Goal: Download file/media

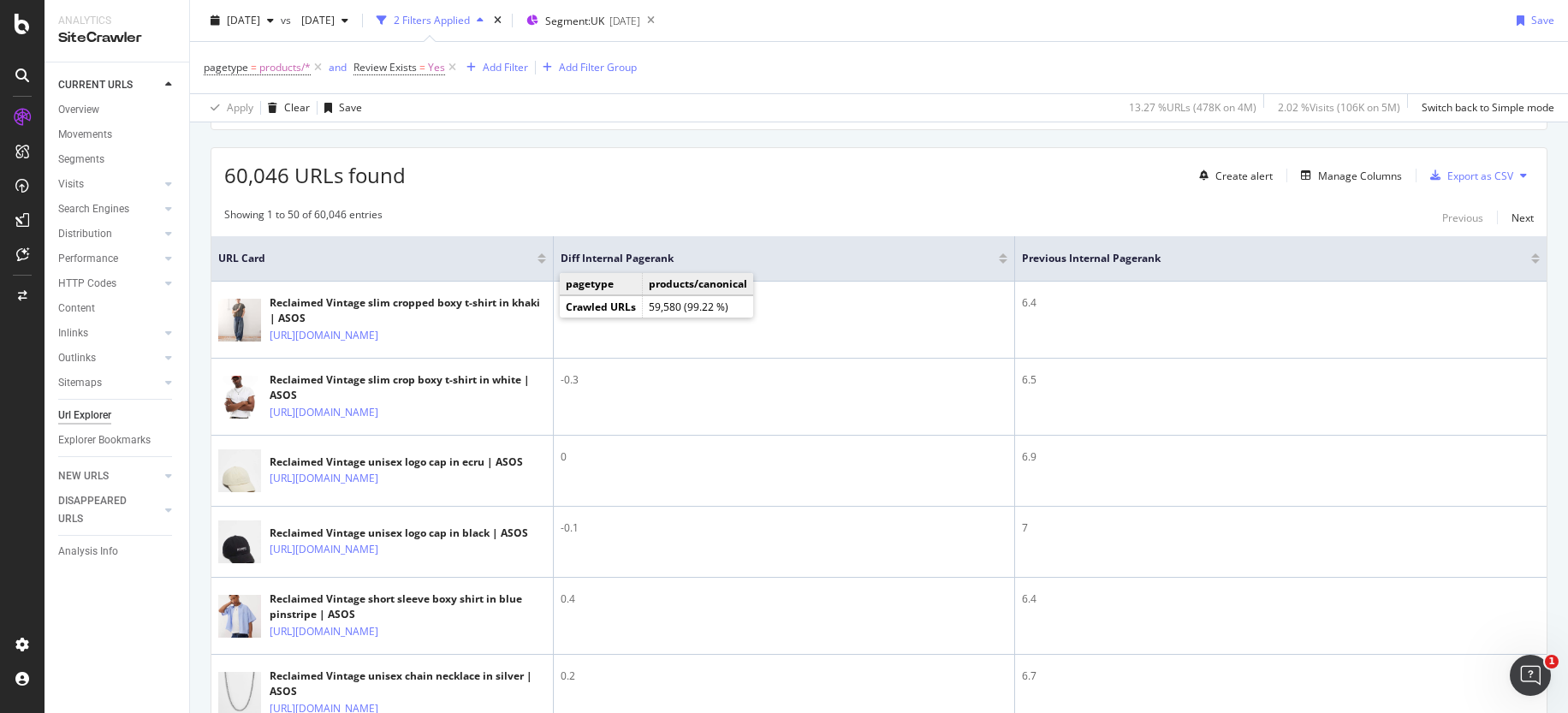
scroll to position [282, 0]
click at [1351, 172] on div "Manage Columns" at bounding box center [1360, 175] width 83 height 15
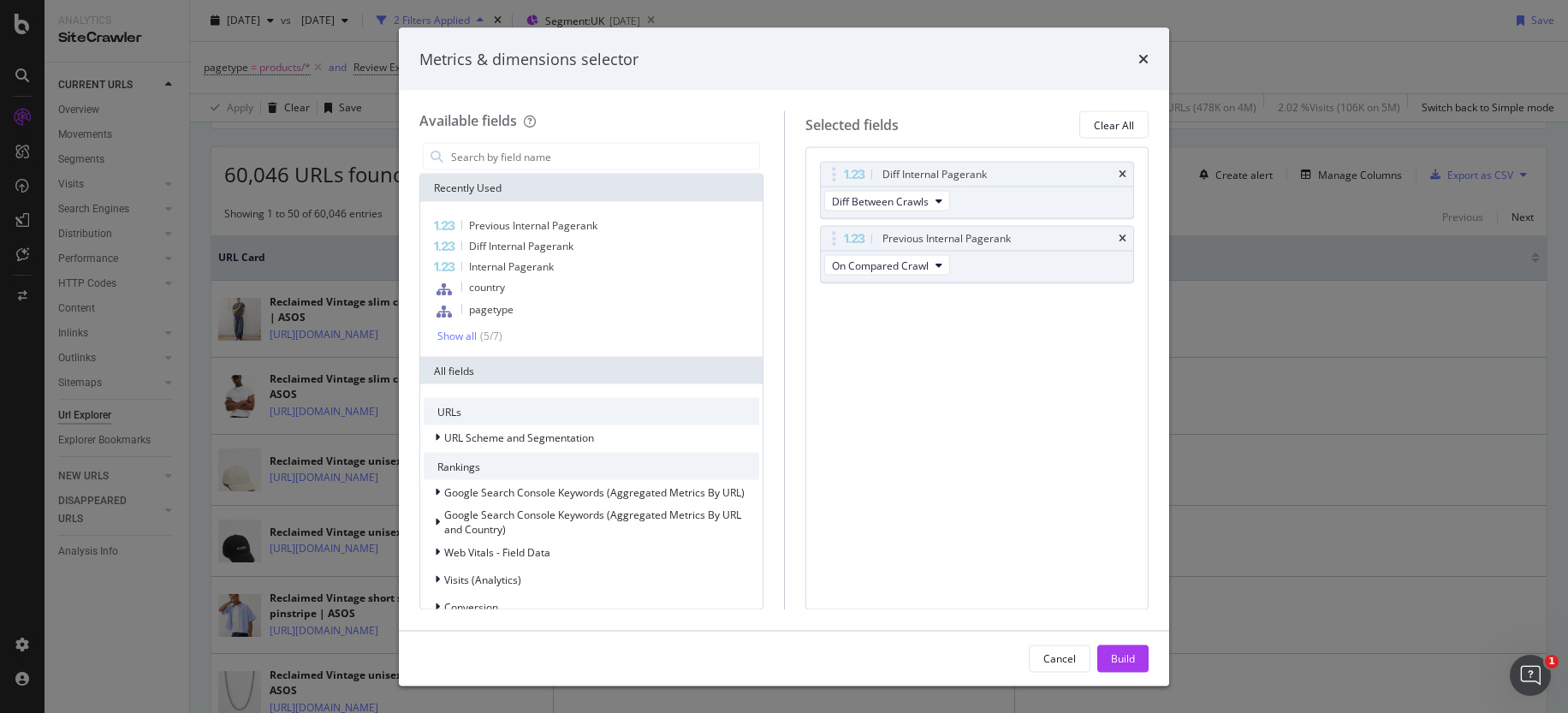
click at [1137, 65] on div "Metrics & dimensions selector" at bounding box center [784, 58] width 729 height 22
click at [1146, 60] on icon "times" at bounding box center [1144, 59] width 11 height 14
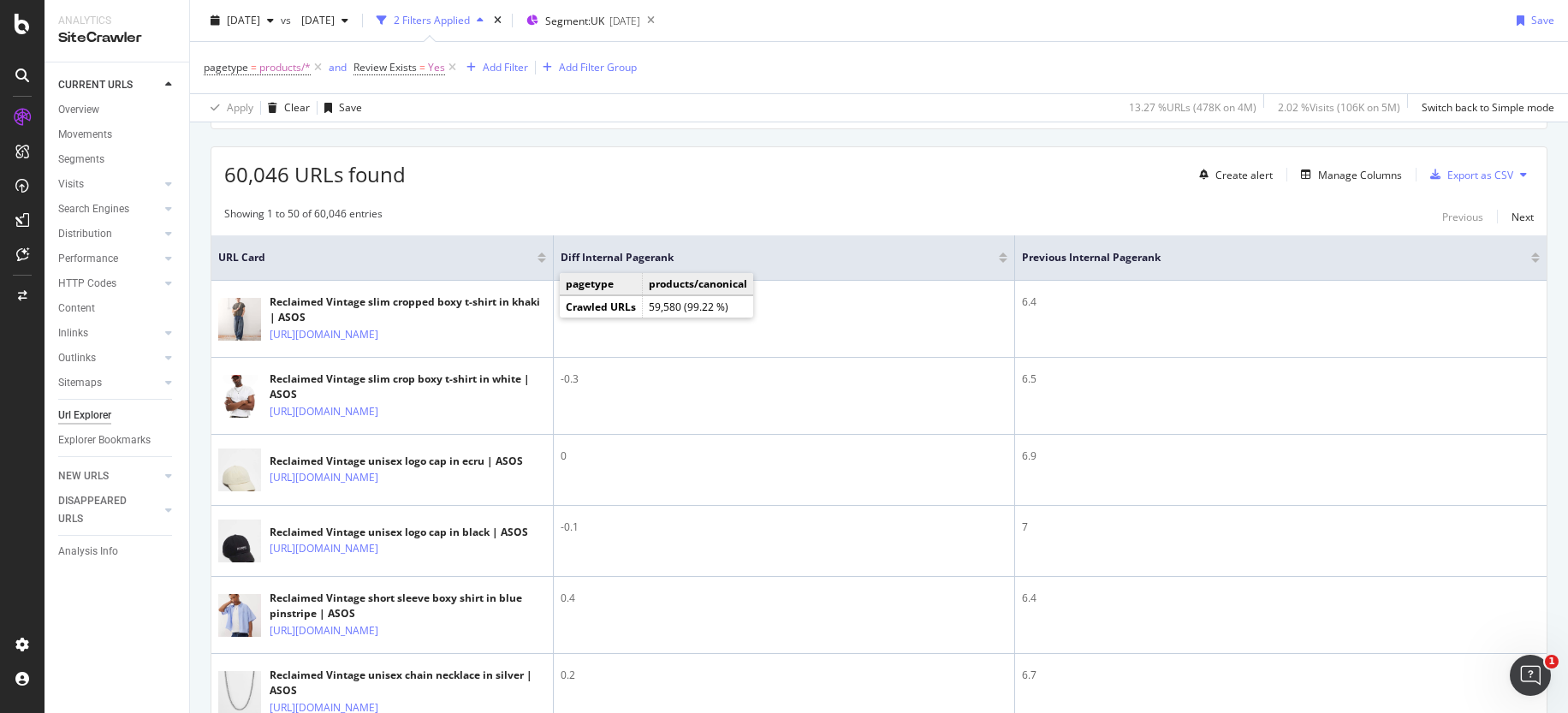
click at [627, 238] on th "Diff Internal Pagerank" at bounding box center [784, 257] width 461 height 46
click at [627, 253] on span "Diff Internal Pagerank" at bounding box center [767, 257] width 413 height 16
click at [830, 155] on div "60,046 URLs found Create alert Manage Columns Export as CSV" at bounding box center [880, 168] width 1336 height 42
click at [1475, 187] on button "Export as CSV" at bounding box center [1468, 175] width 90 height 27
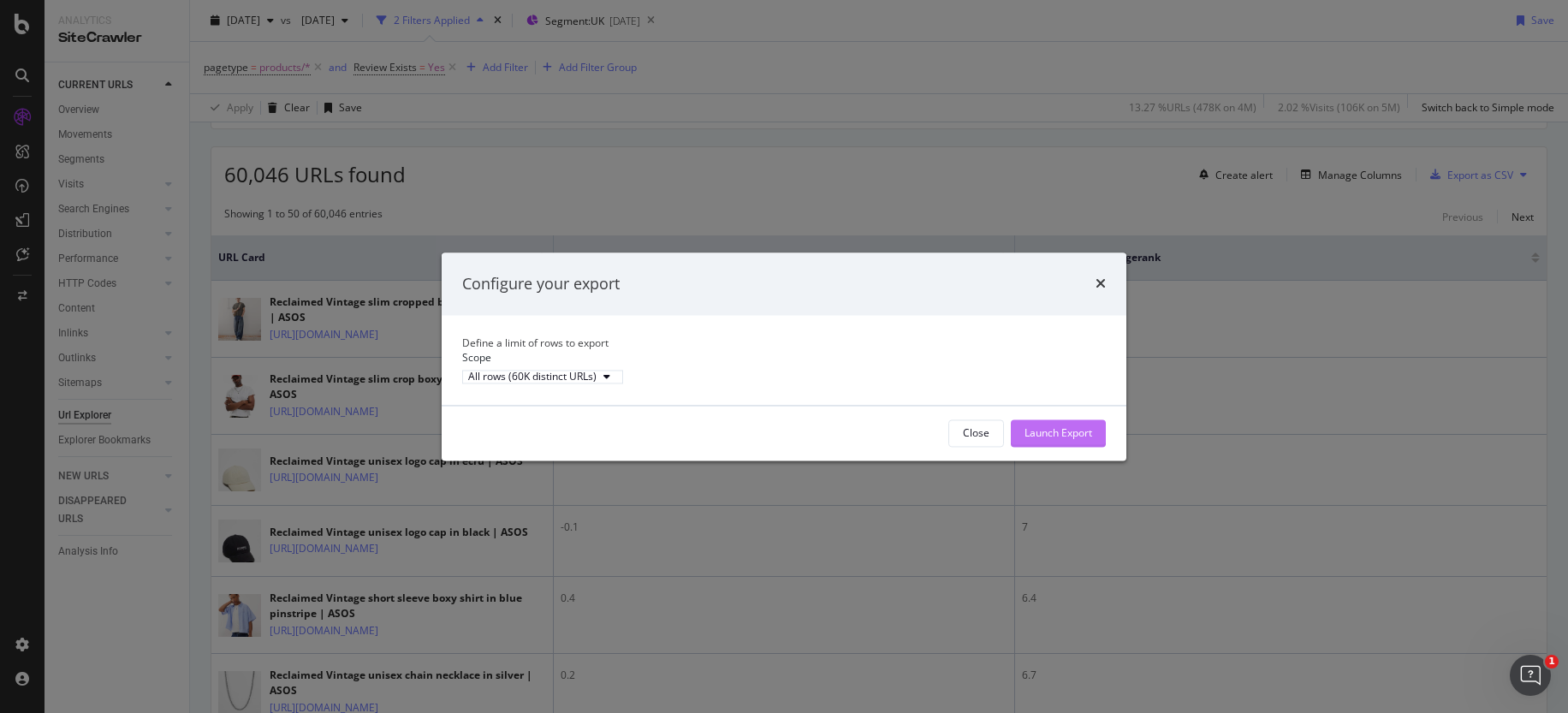
click at [1046, 440] on div "Launch Export" at bounding box center [1058, 432] width 68 height 15
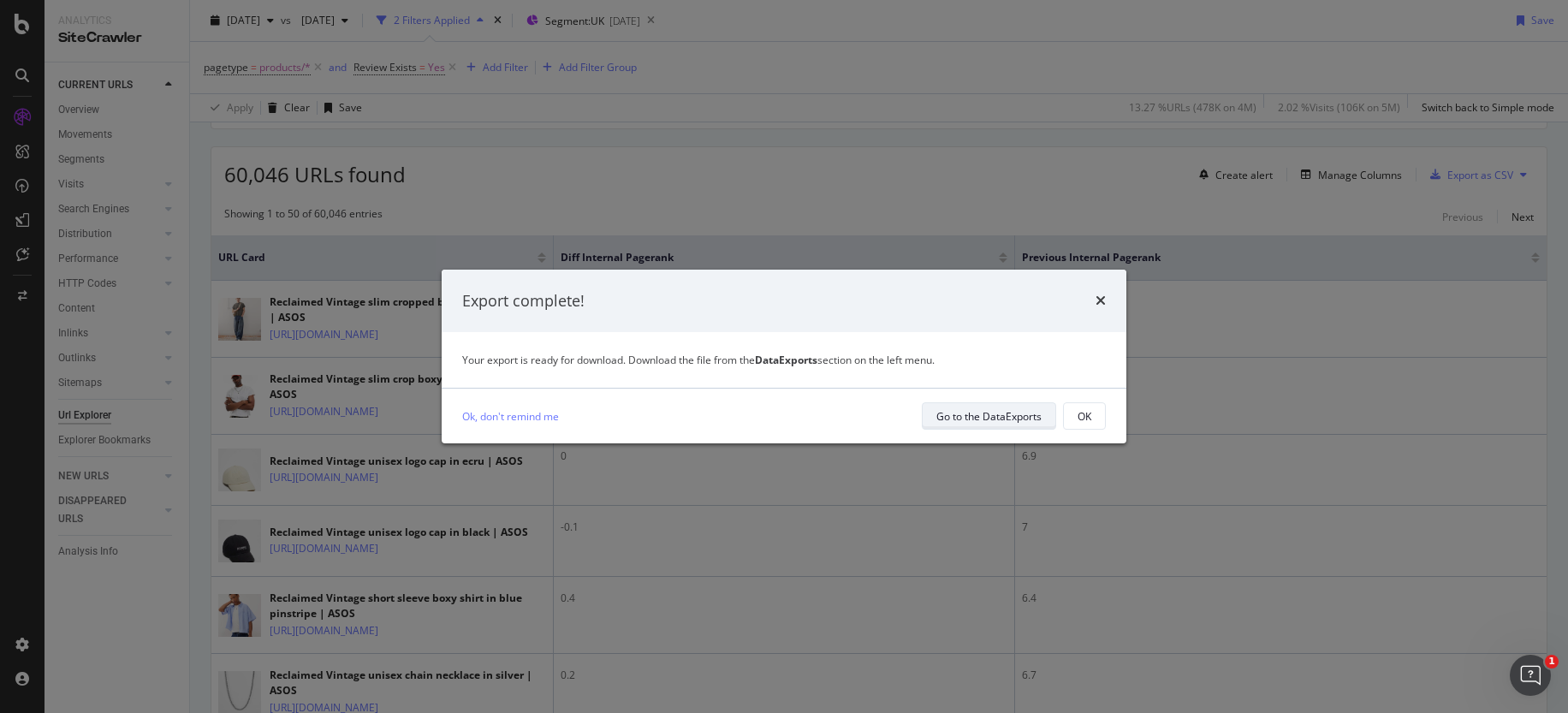
click at [1041, 421] on div "Go to the DataExports" at bounding box center [989, 416] width 105 height 15
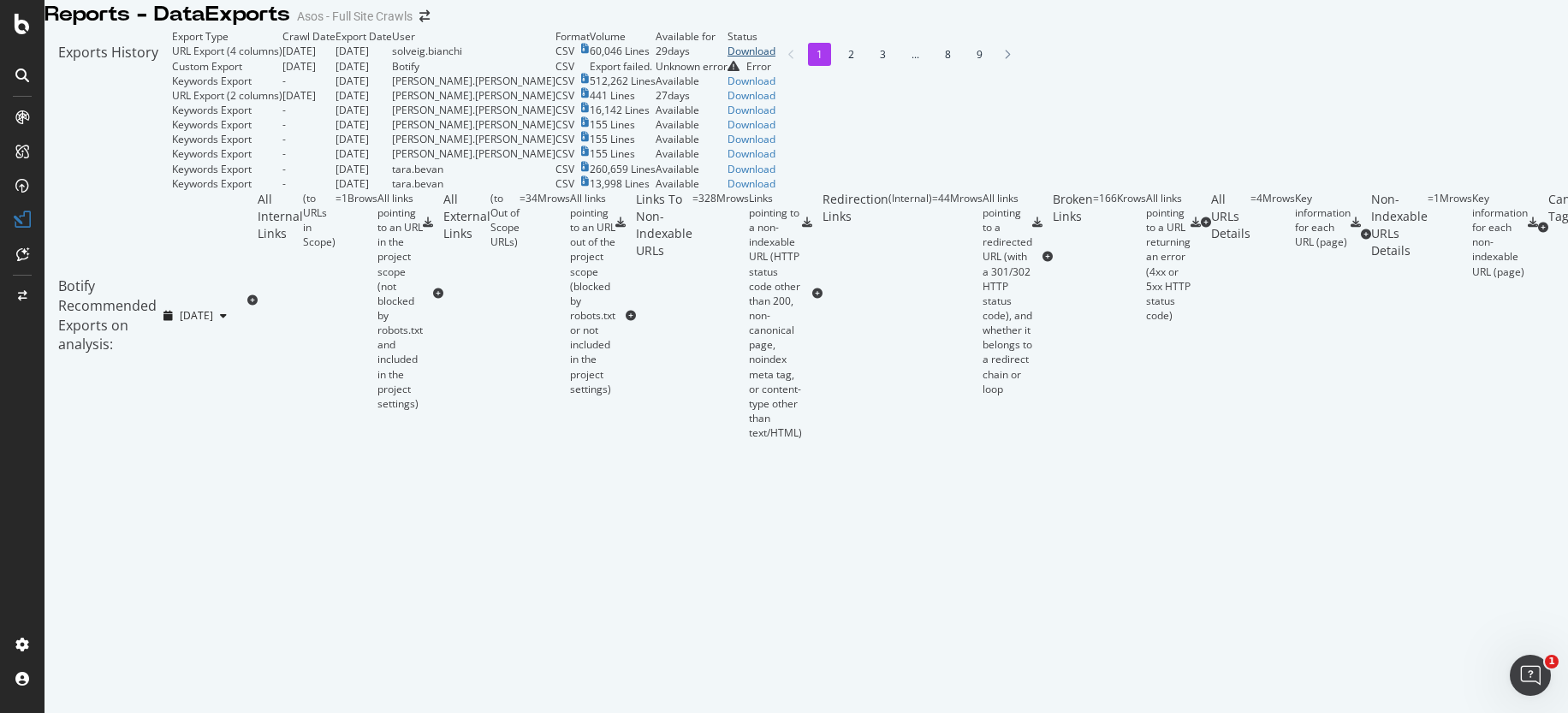
click at [776, 58] on div "Download" at bounding box center [751, 51] width 48 height 15
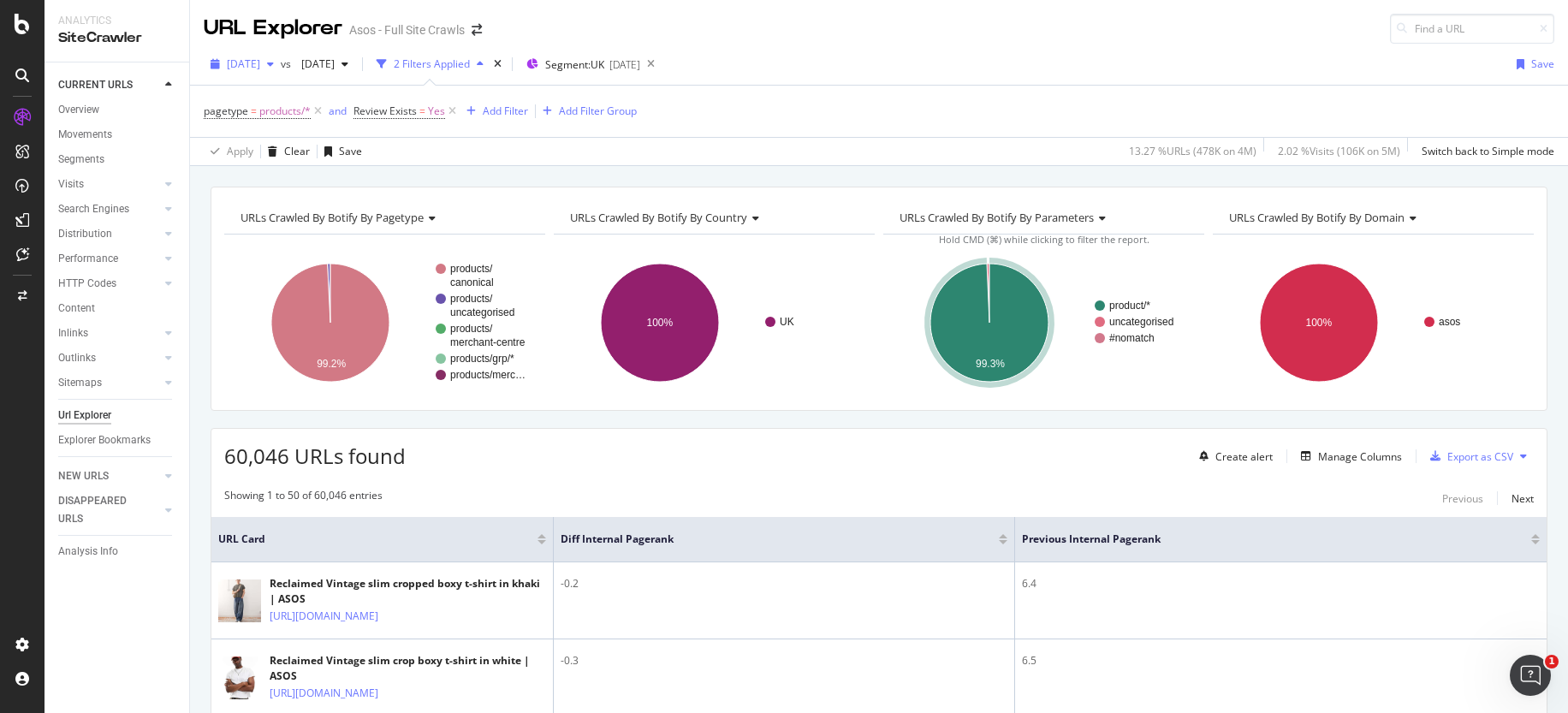
click at [260, 63] on span "[DATE]" at bounding box center [244, 63] width 33 height 15
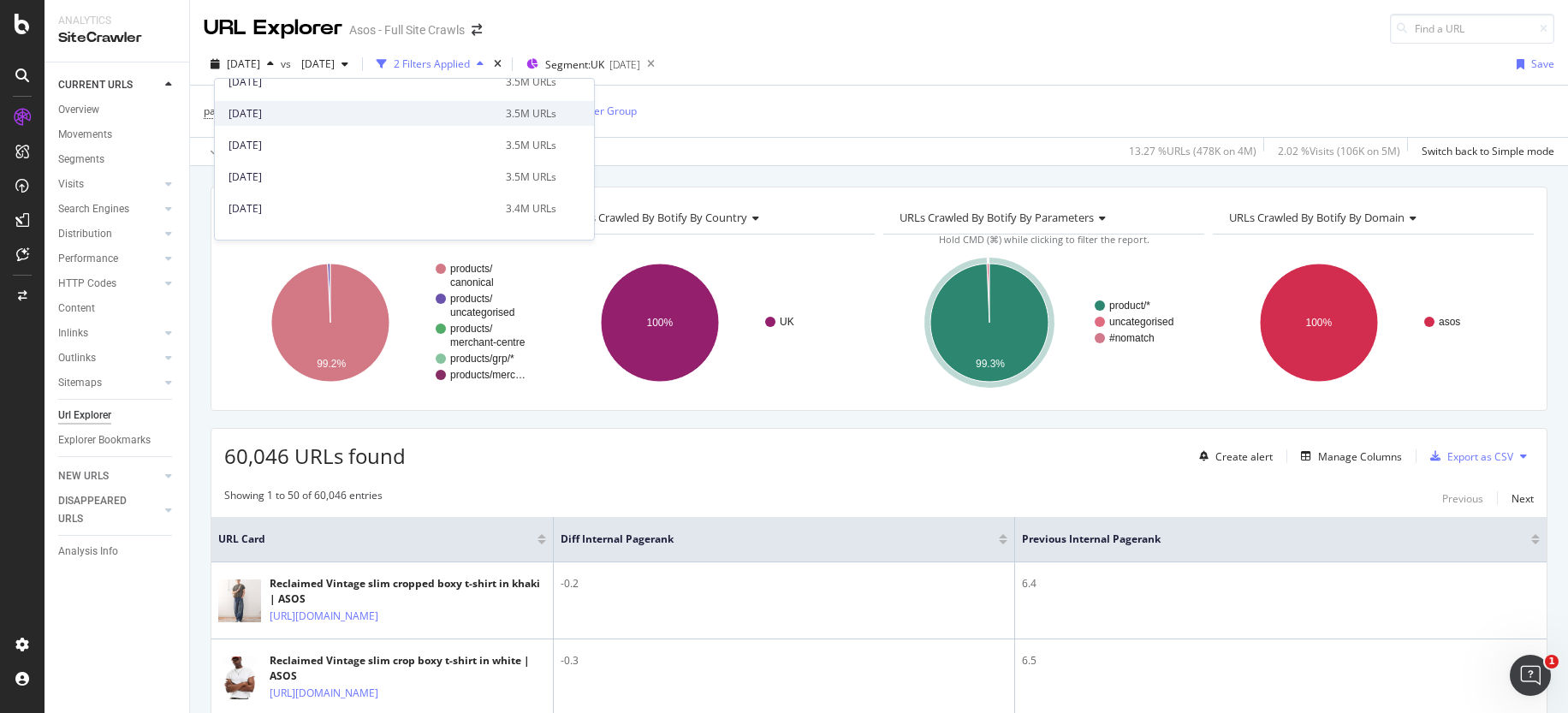
scroll to position [76, 0]
click at [260, 63] on span "[DATE]" at bounding box center [244, 63] width 33 height 15
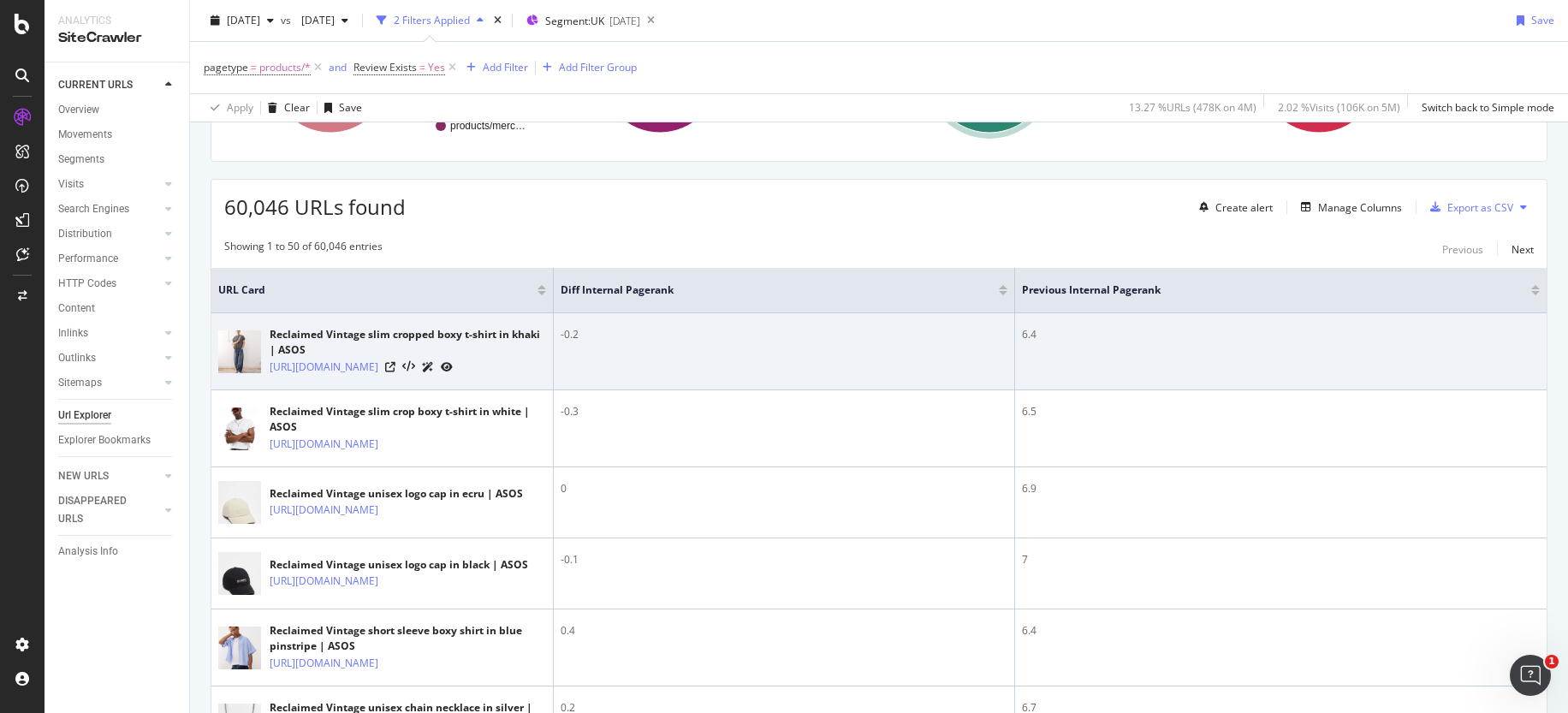
scroll to position [0, 0]
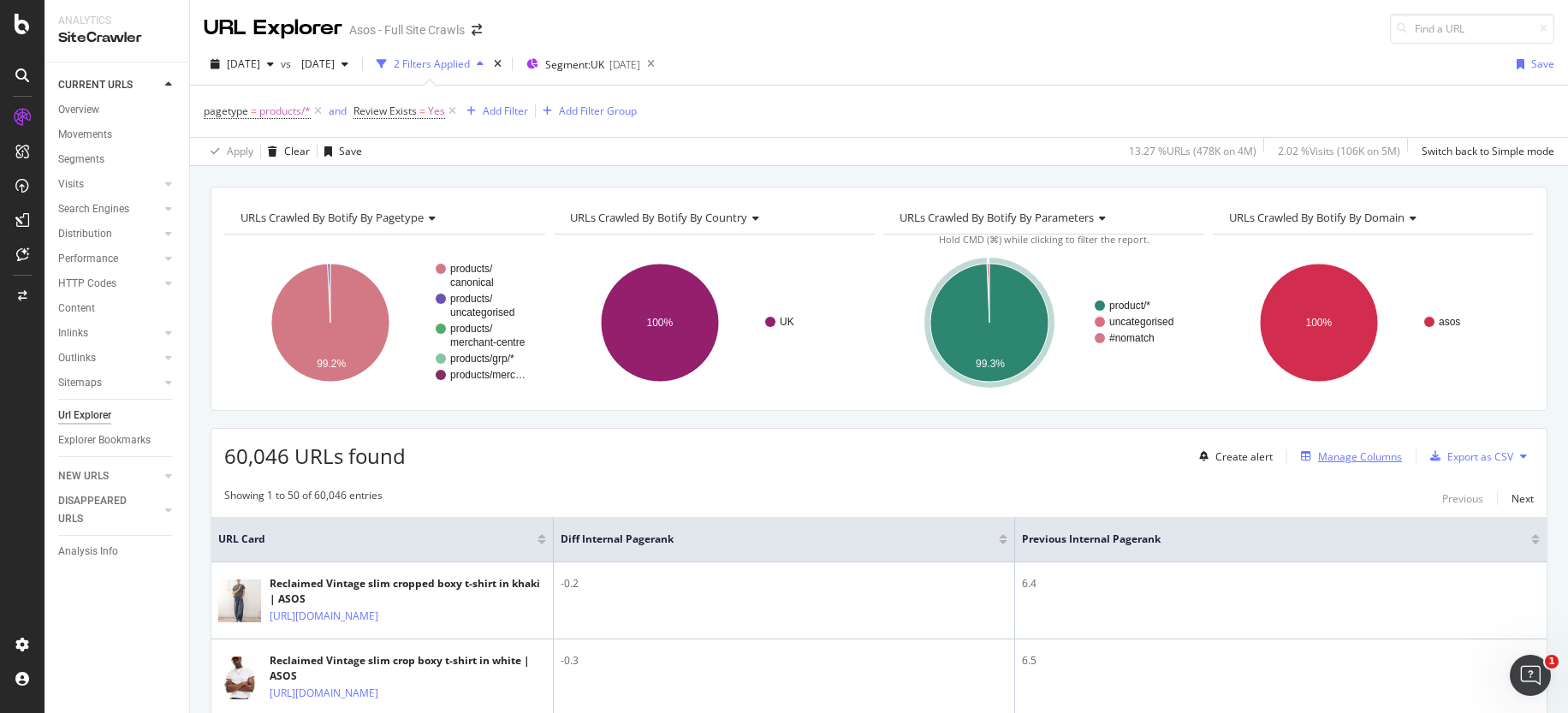
click at [1354, 447] on div "Manage Columns" at bounding box center [1348, 456] width 108 height 18
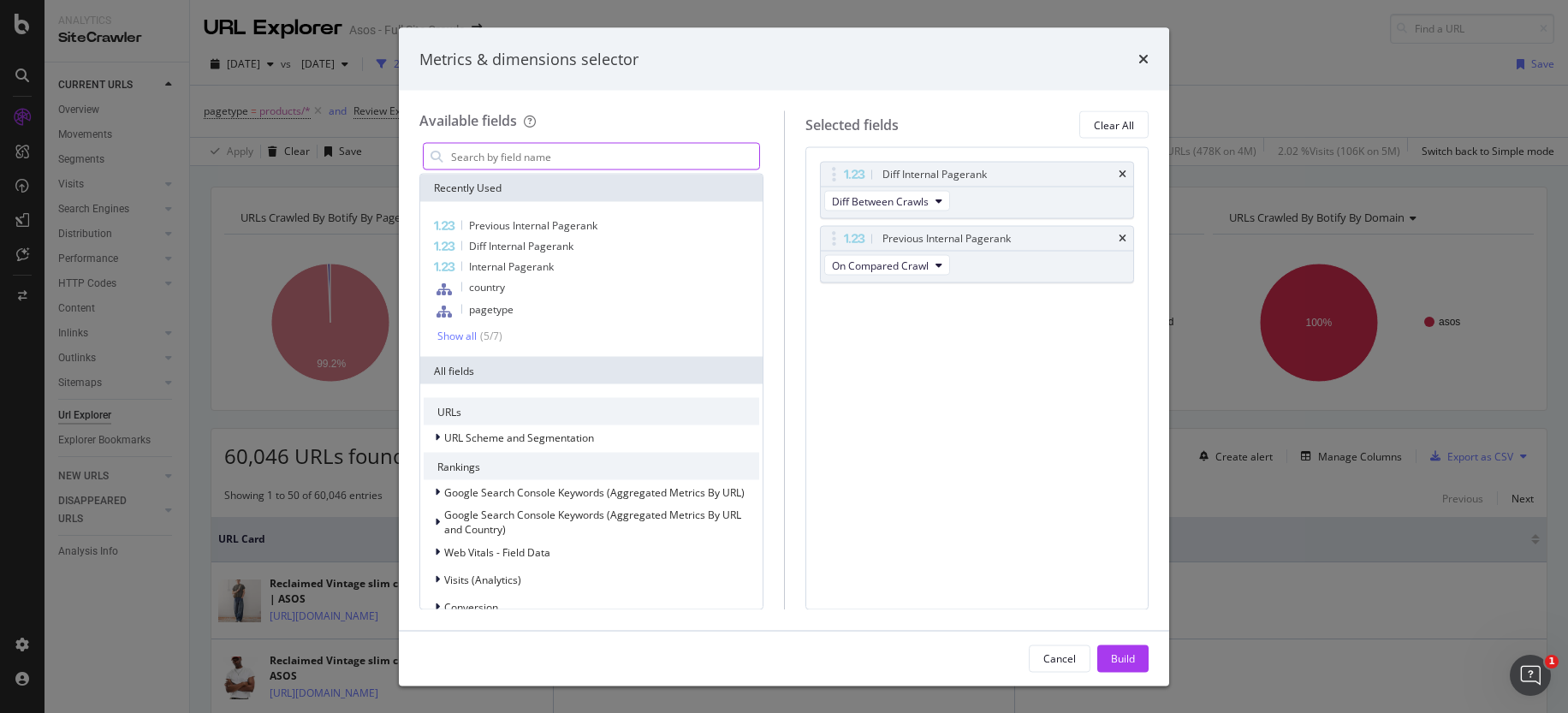
click at [616, 160] on input "modal" at bounding box center [604, 156] width 310 height 25
click at [496, 265] on span "Internal Pagerank" at bounding box center [511, 266] width 84 height 15
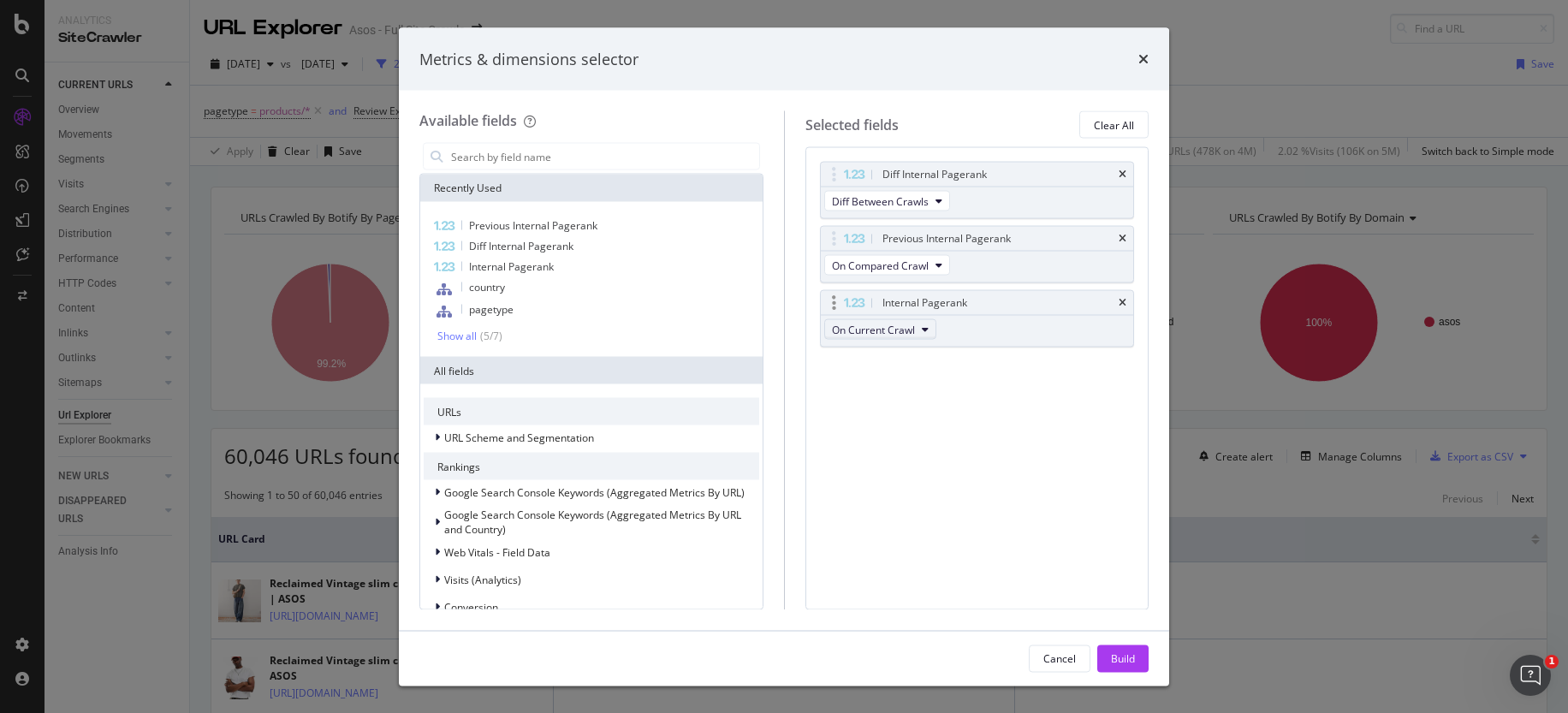
click at [889, 324] on span "On Current Crawl" at bounding box center [874, 329] width 83 height 15
click at [1121, 661] on div "Build" at bounding box center [1123, 658] width 24 height 15
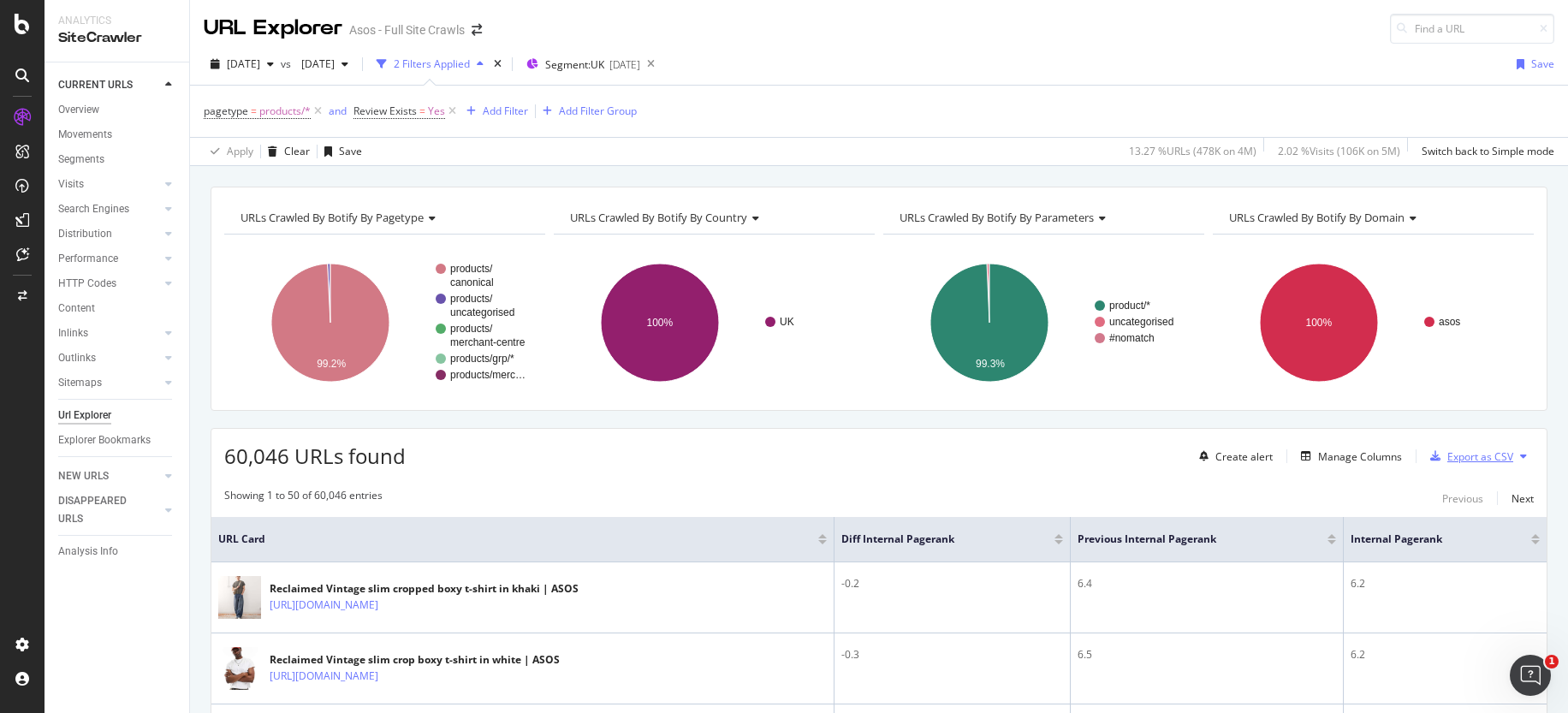
click at [1470, 451] on div "Export as CSV" at bounding box center [1481, 457] width 66 height 15
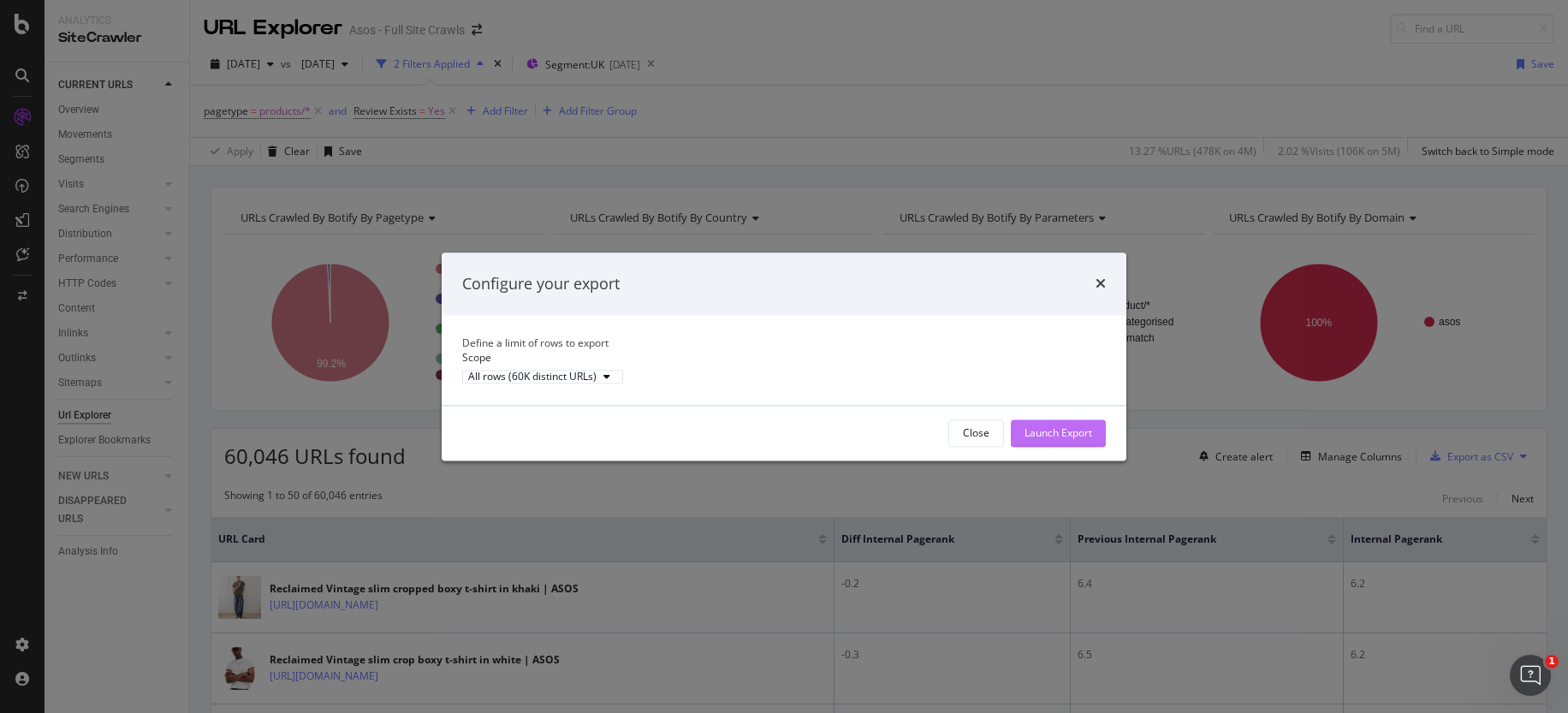
click at [1051, 440] on div "Launch Export" at bounding box center [1058, 432] width 68 height 15
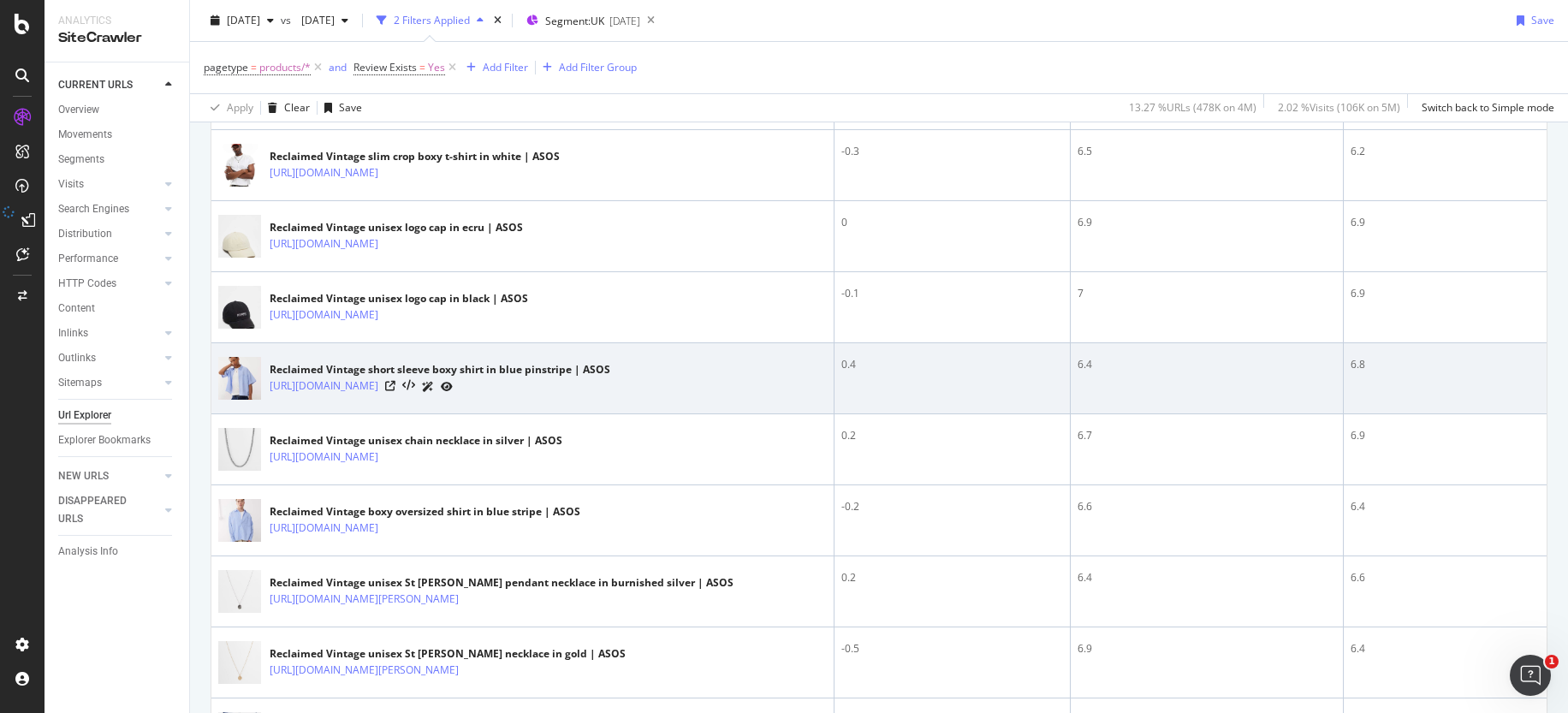
scroll to position [489, 0]
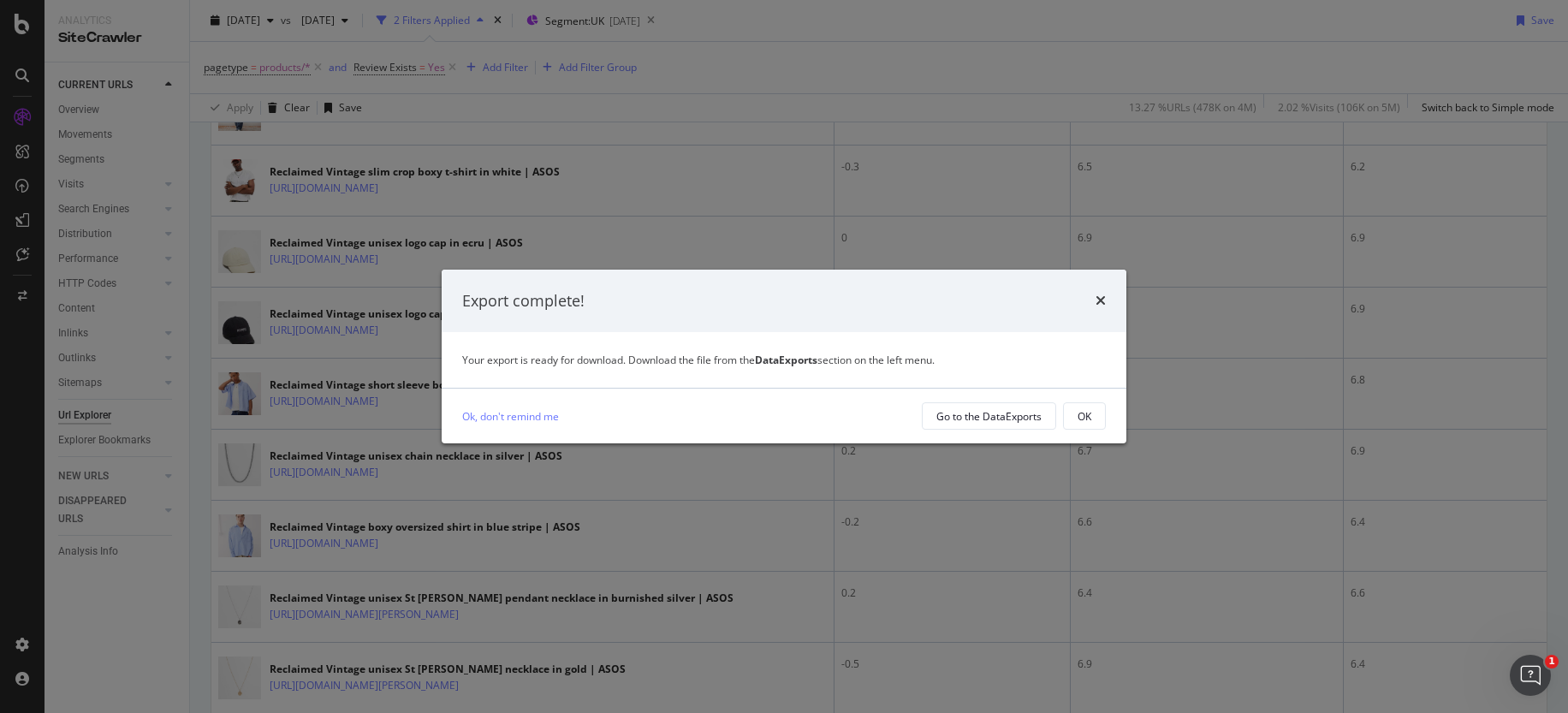
click at [1098, 306] on icon "times" at bounding box center [1101, 300] width 11 height 14
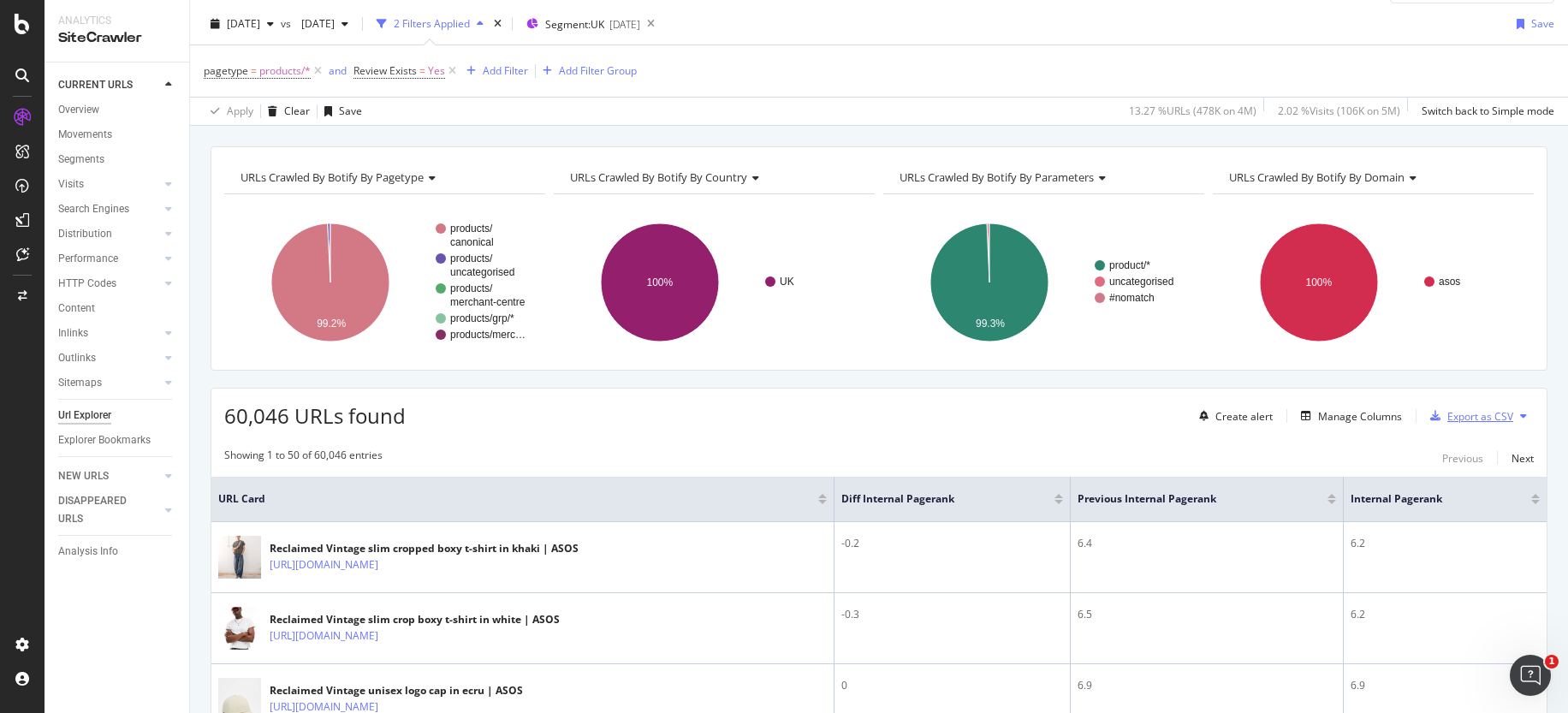
scroll to position [0, 0]
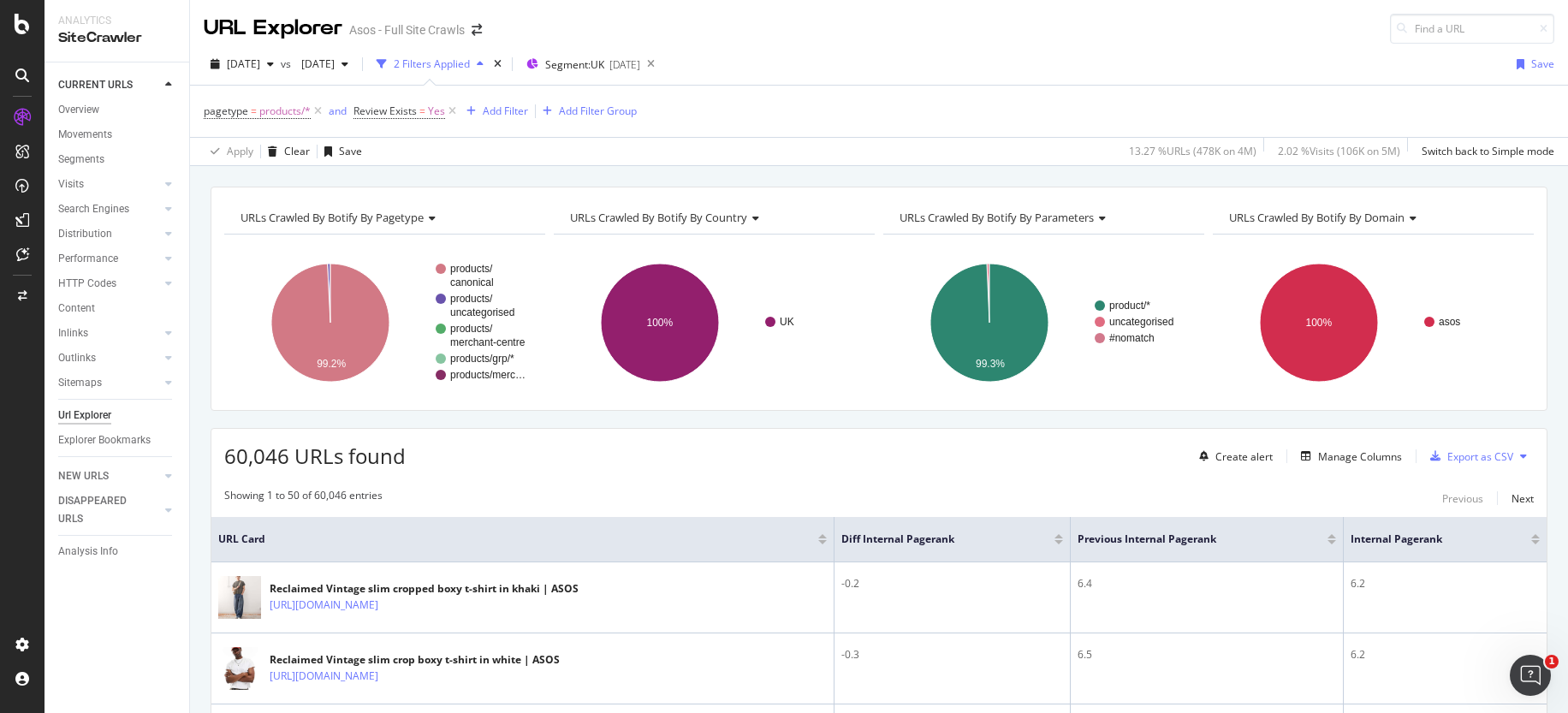
click at [23, 76] on icon at bounding box center [22, 76] width 14 height 14
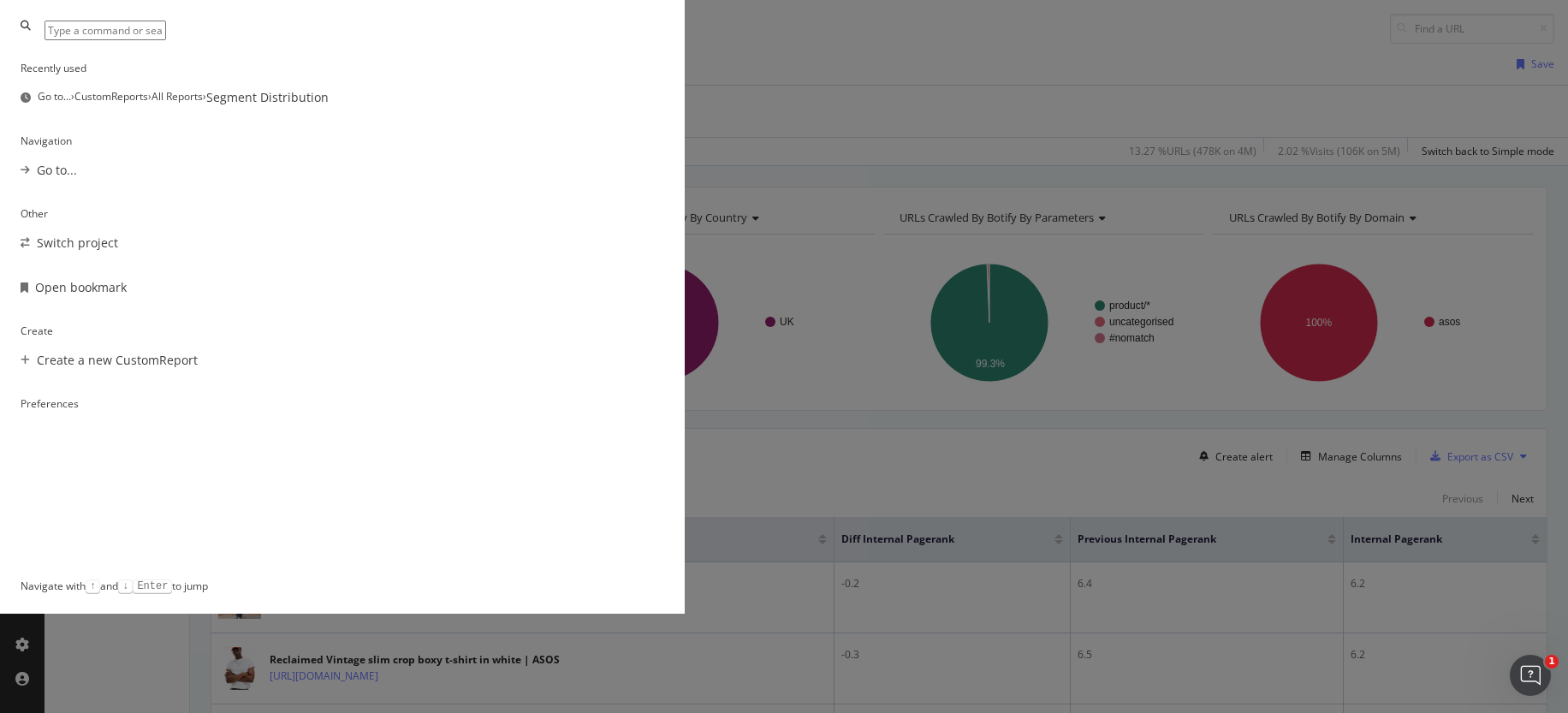
scroll to position [14, 0]
click at [1022, 36] on div "Recently used Go to... › CustomReports › All Reports › Segment Distribution Nav…" at bounding box center [784, 356] width 1568 height 713
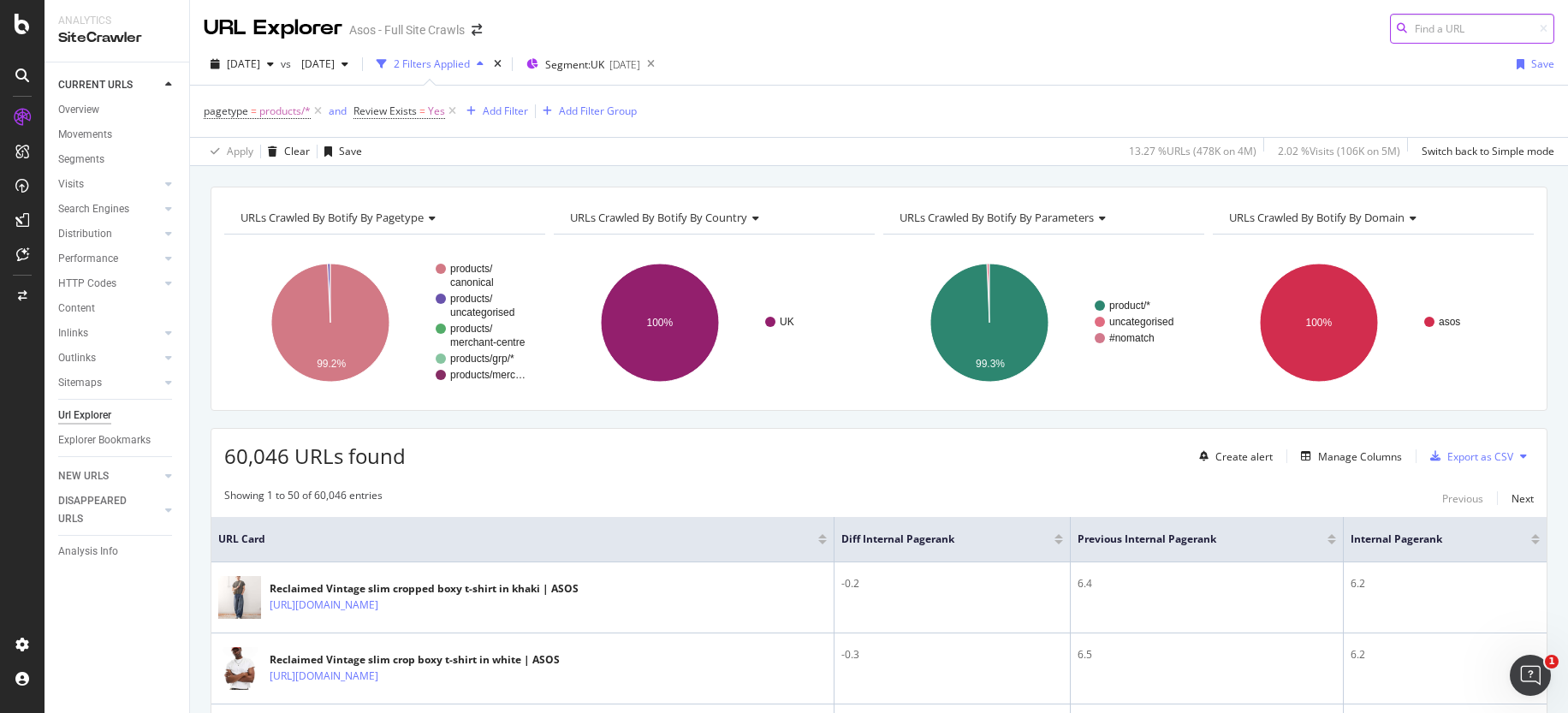
click at [1455, 34] on input at bounding box center [1472, 28] width 164 height 30
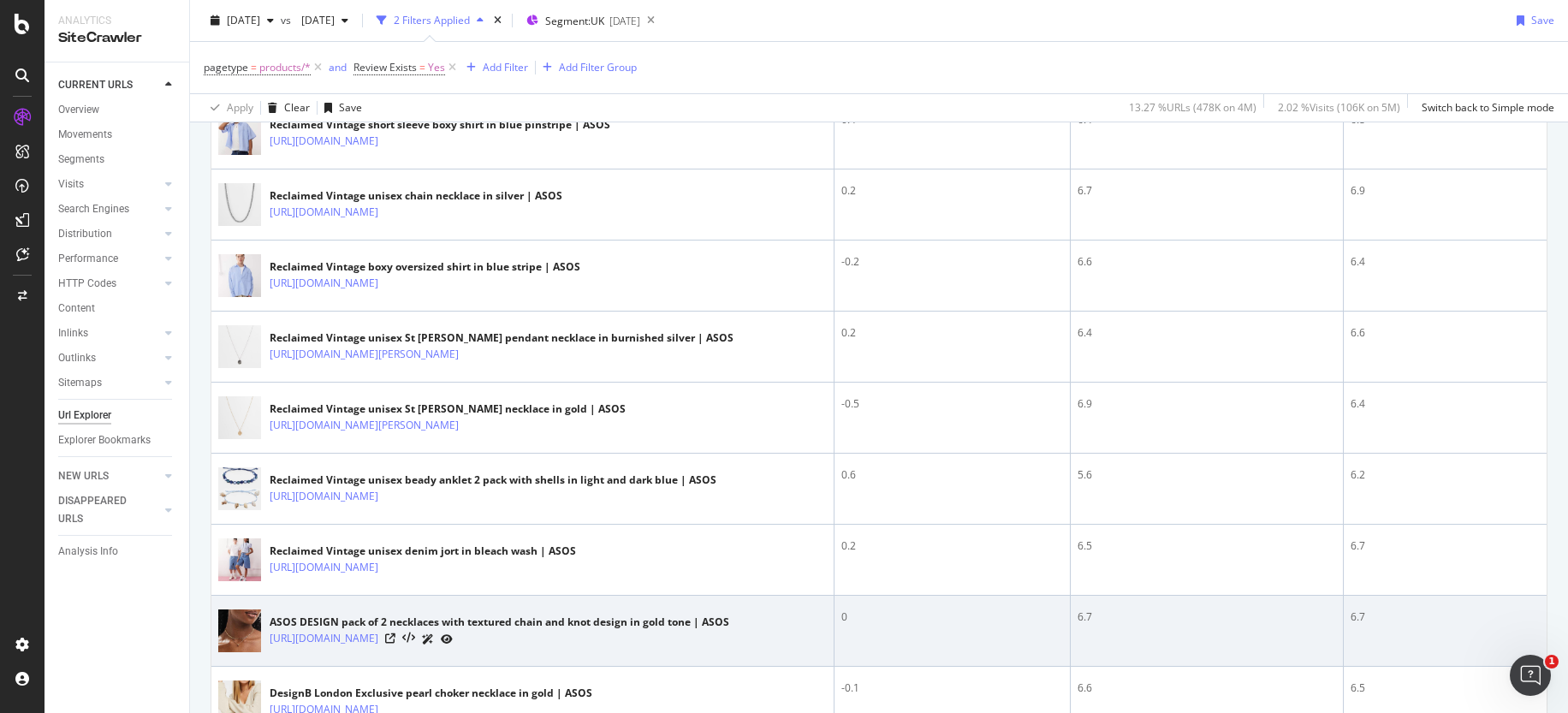
scroll to position [824, 0]
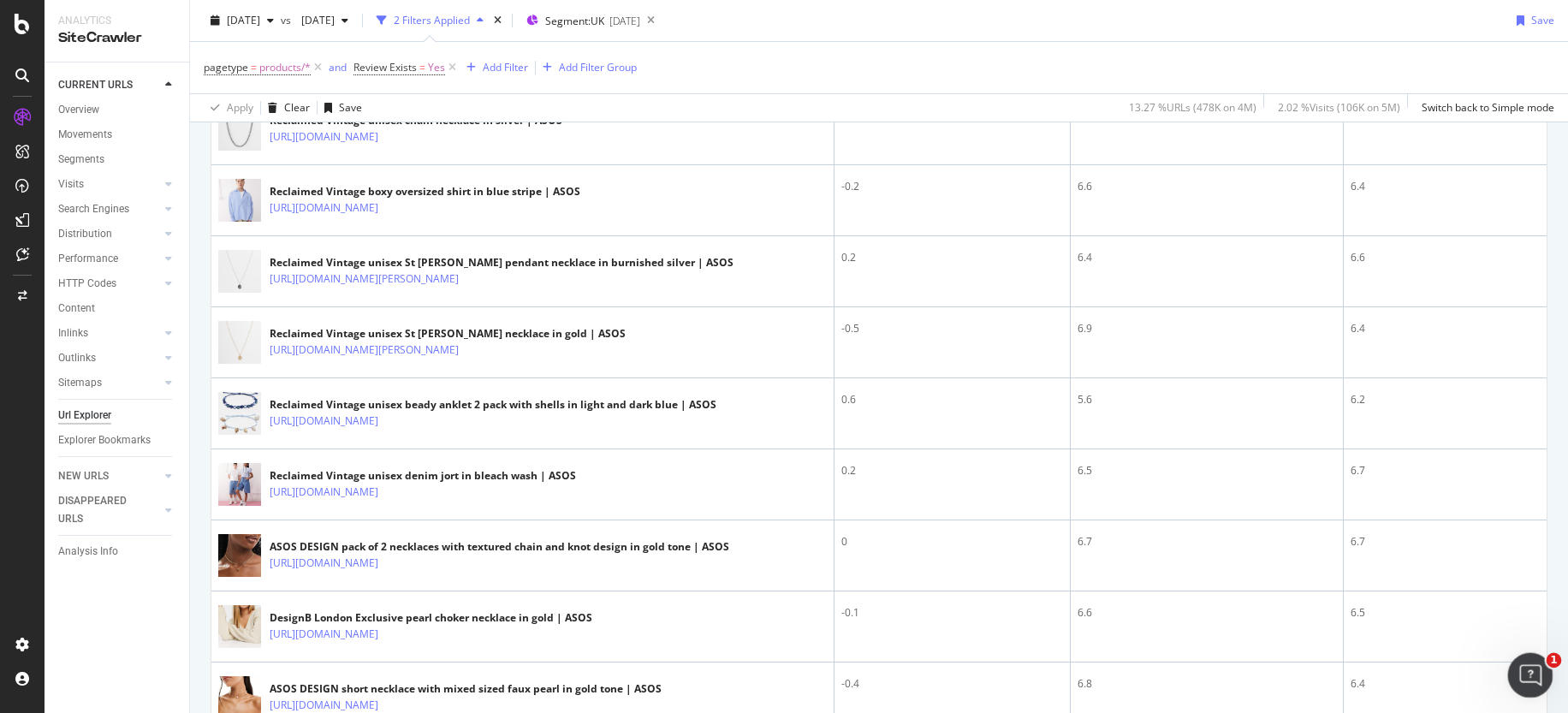
click at [1518, 694] on html at bounding box center [1528, 673] width 41 height 41
drag, startPoint x: 1528, startPoint y: 677, endPoint x: 2967, endPoint y: 1326, distance: 1578.6
click at [1528, 678] on icon "Open Intercom Messenger" at bounding box center [1528, 673] width 28 height 28
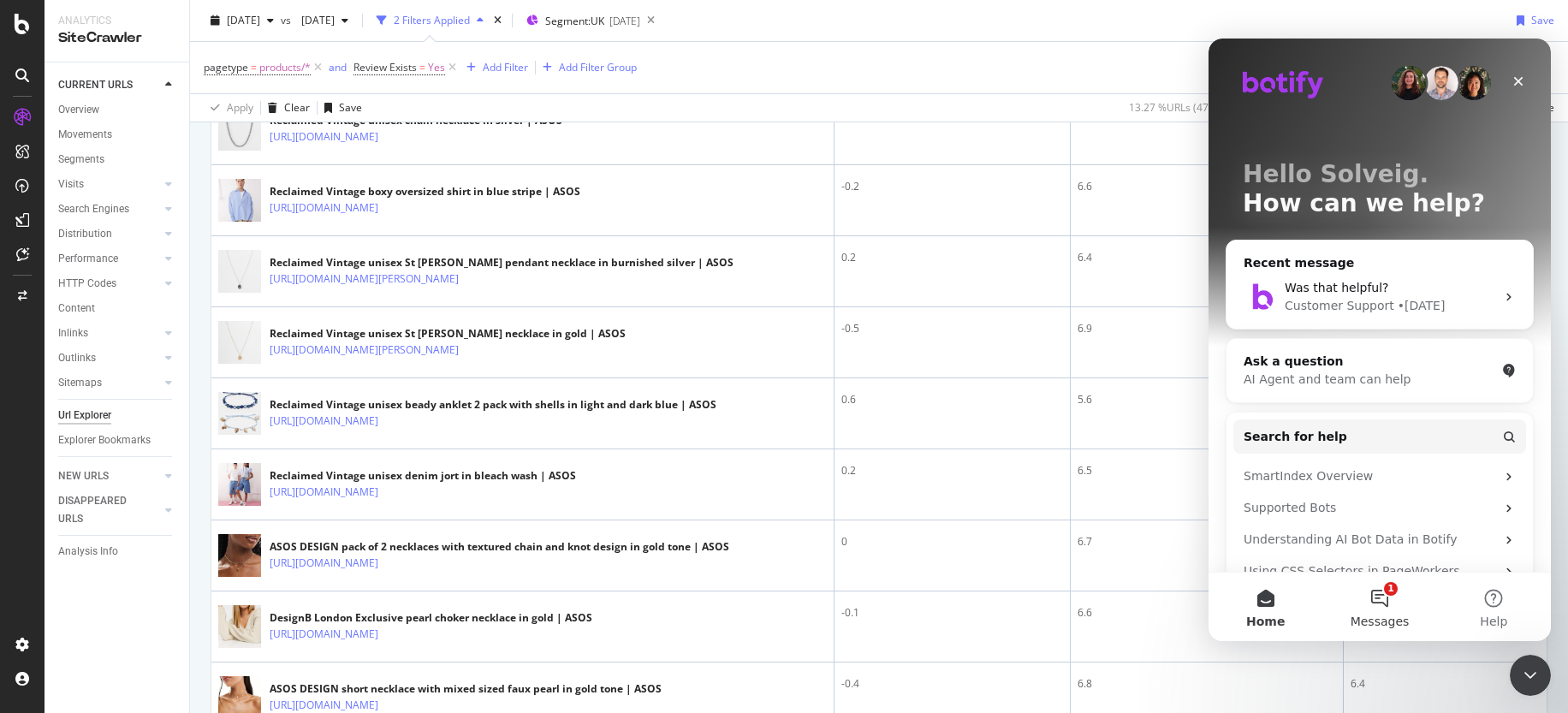
click at [1393, 598] on button "1 Messages" at bounding box center [1379, 607] width 114 height 69
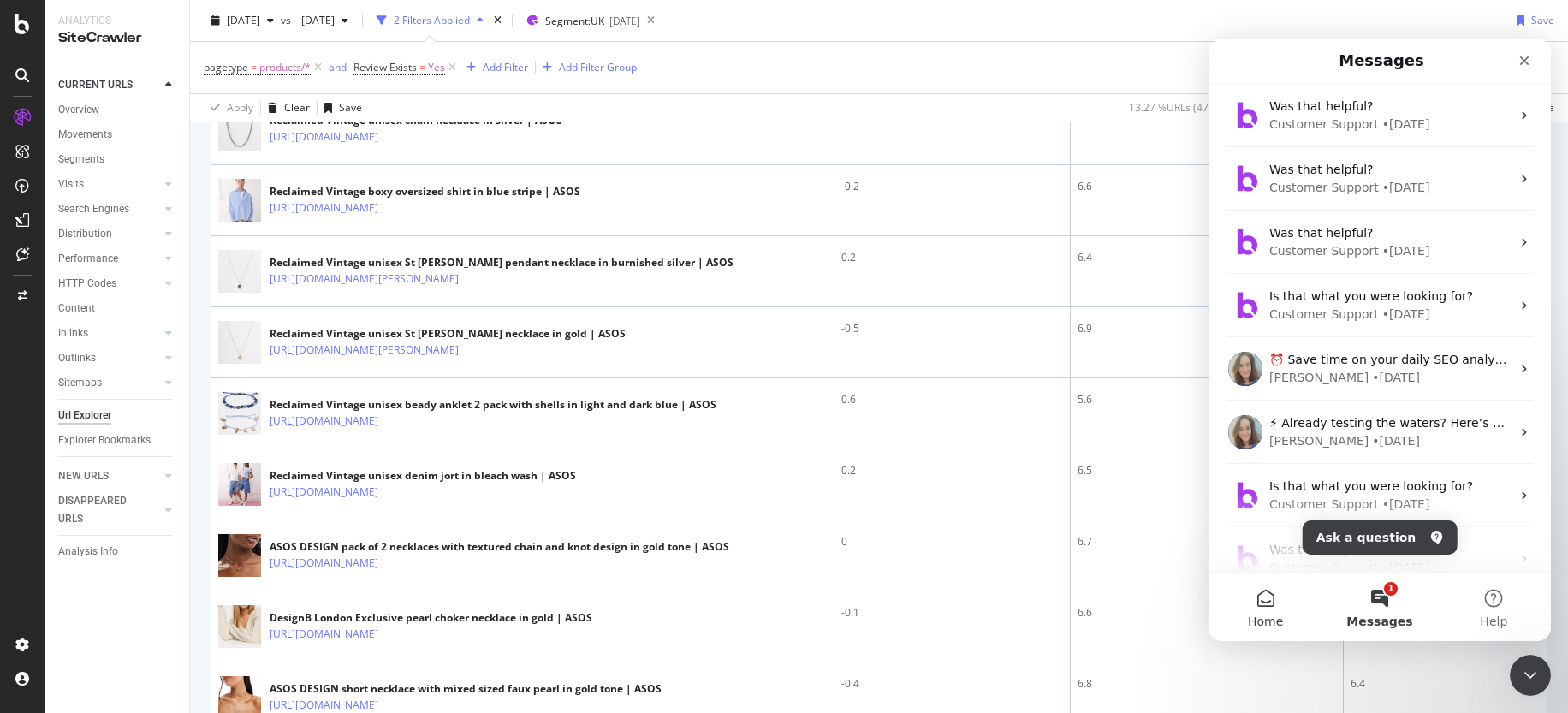
click at [1286, 620] on button "Home" at bounding box center [1265, 607] width 114 height 69
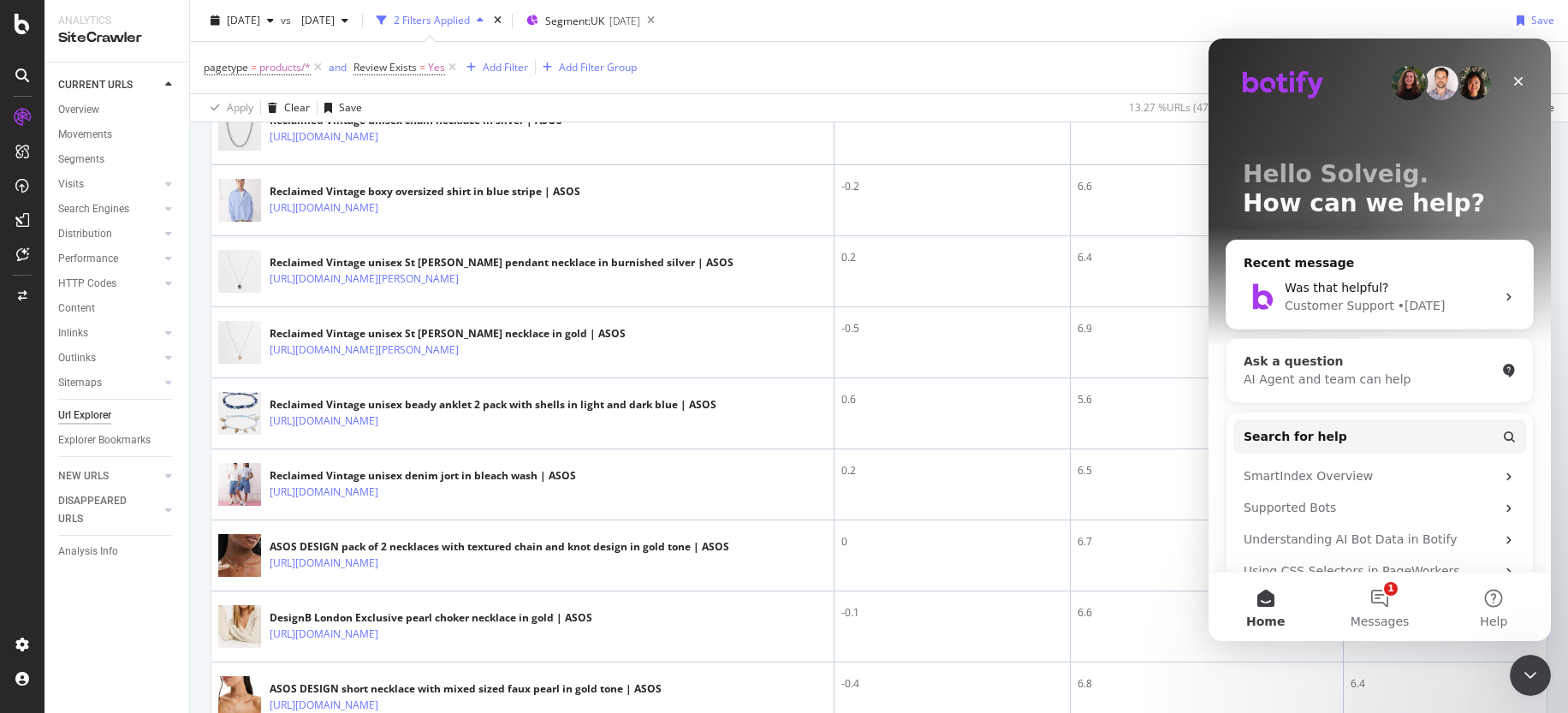
click at [1361, 369] on div "Ask a question" at bounding box center [1369, 361] width 251 height 18
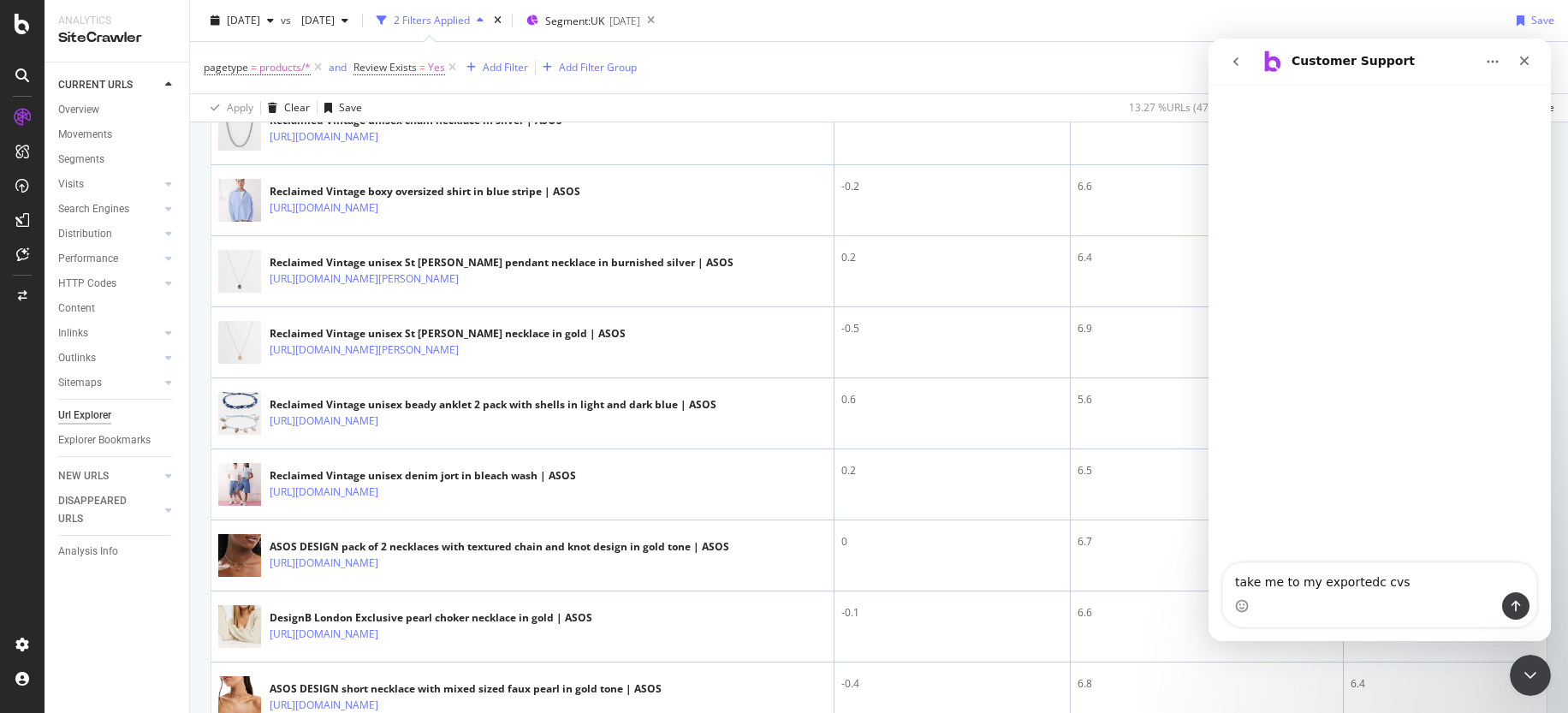
type textarea "take me to my exportedc cvs"
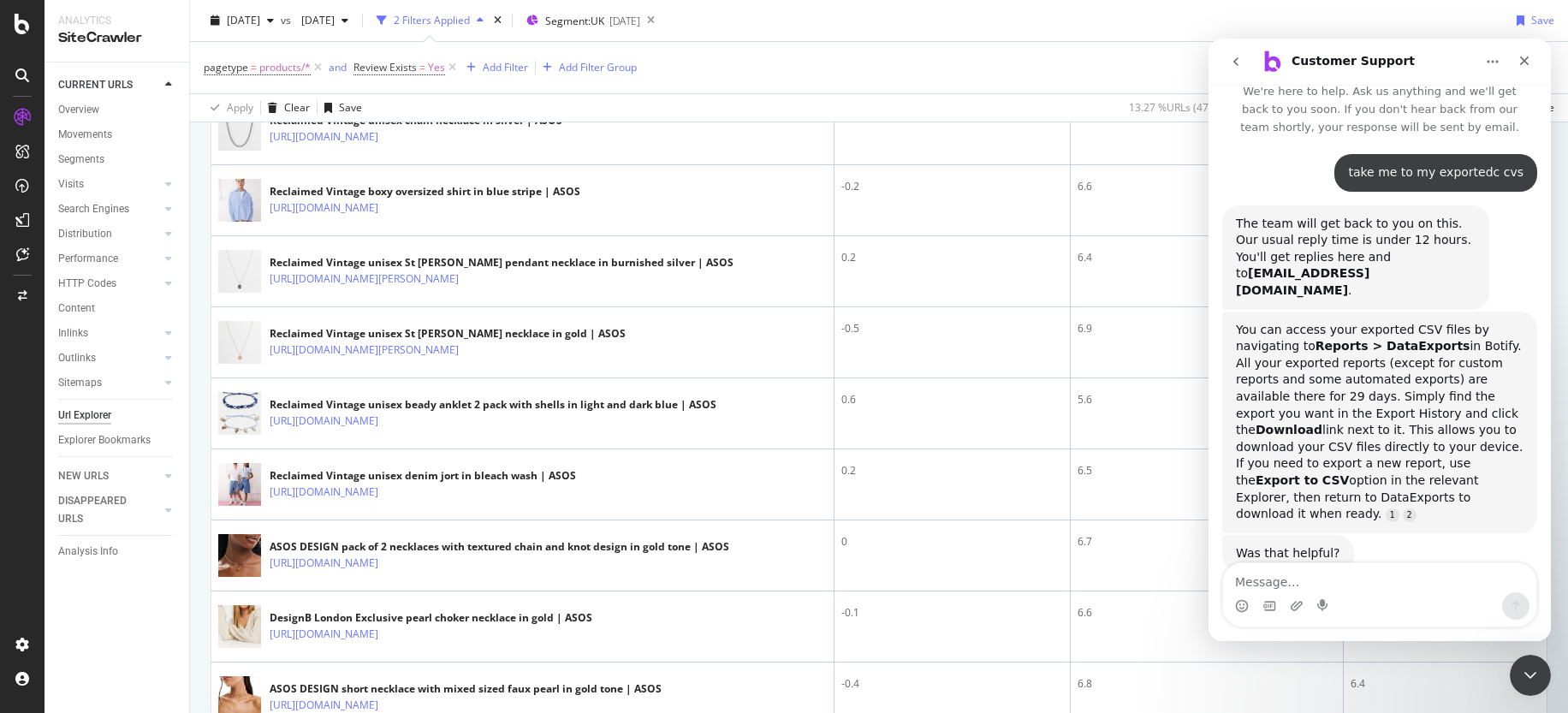
scroll to position [0, 0]
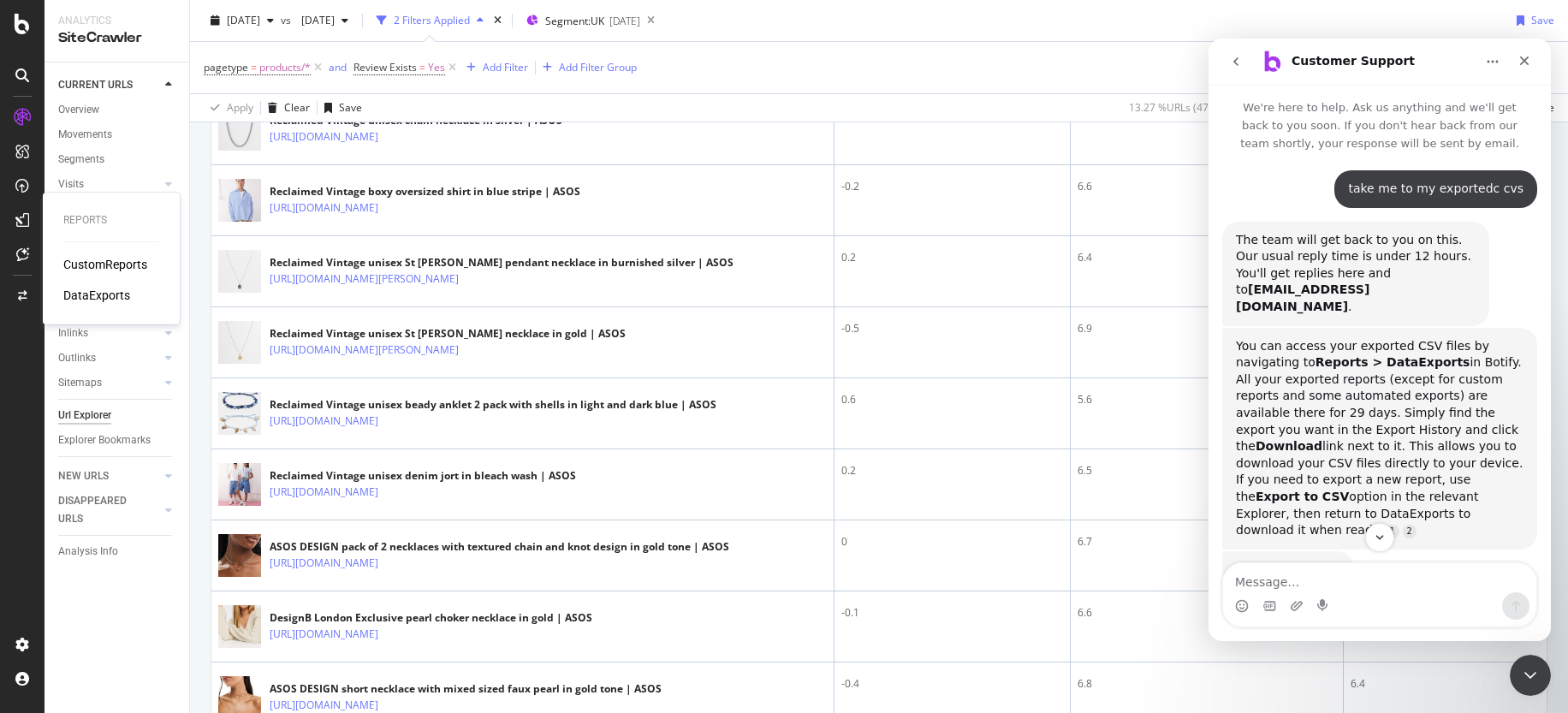
click at [96, 296] on div "DataExports" at bounding box center [96, 295] width 67 height 17
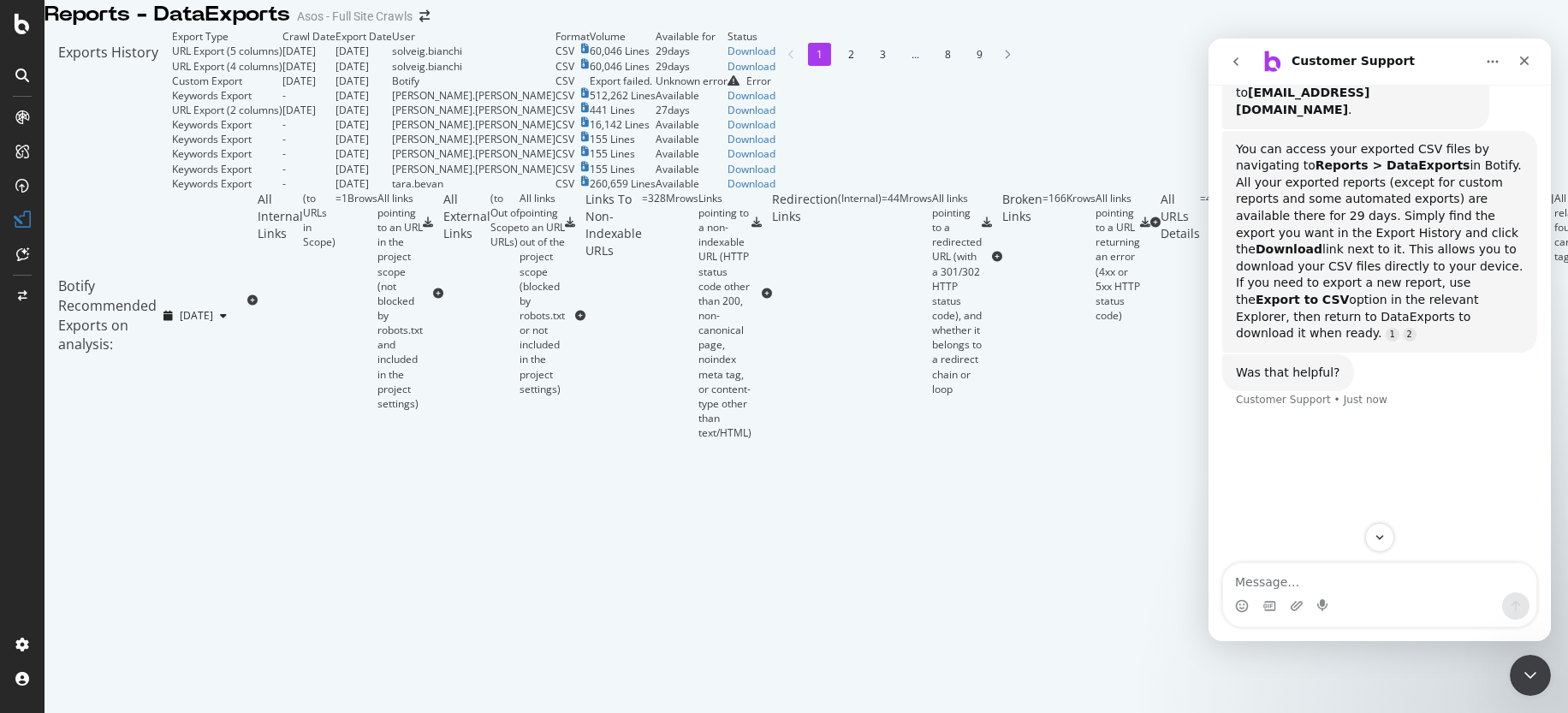
scroll to position [233, 0]
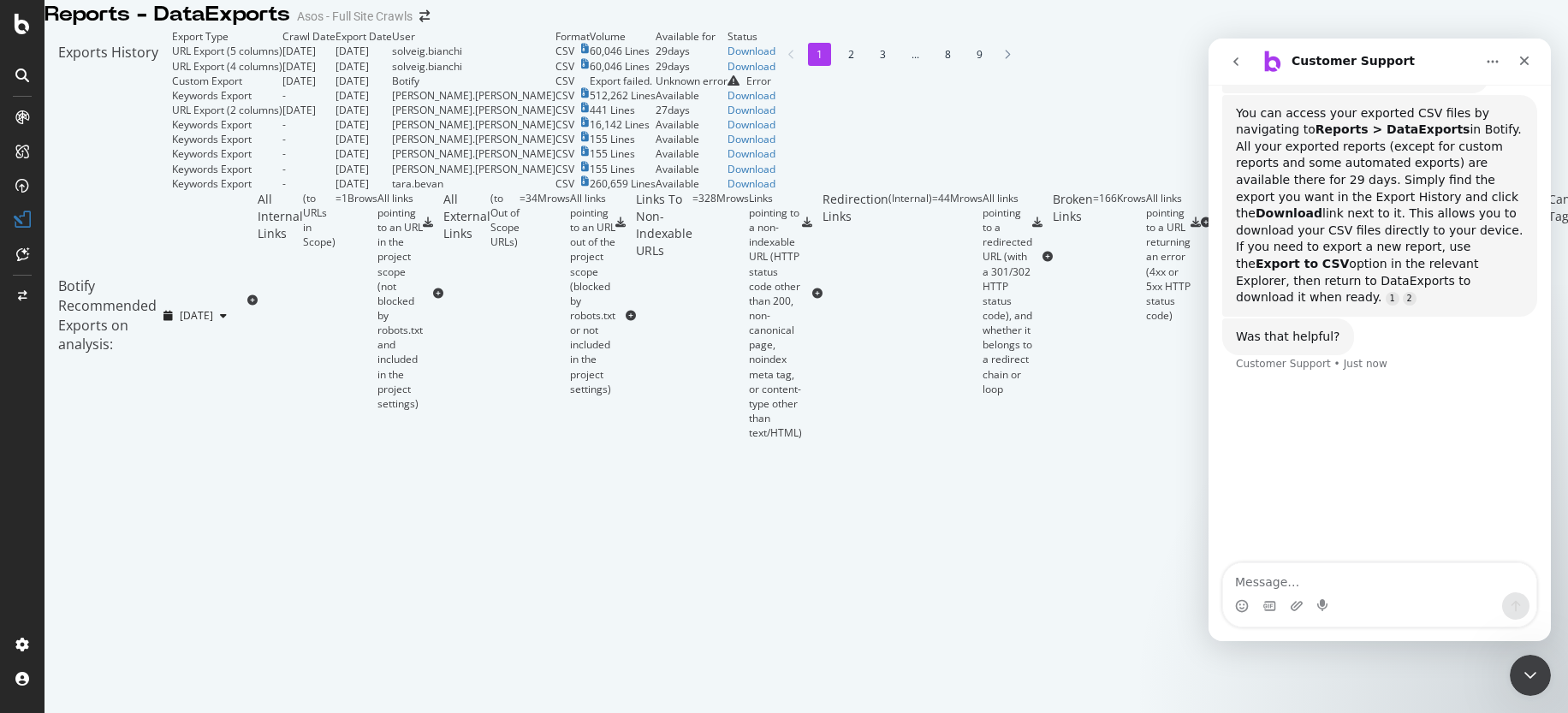
click at [172, 109] on div "Exports History" at bounding box center [108, 110] width 127 height 162
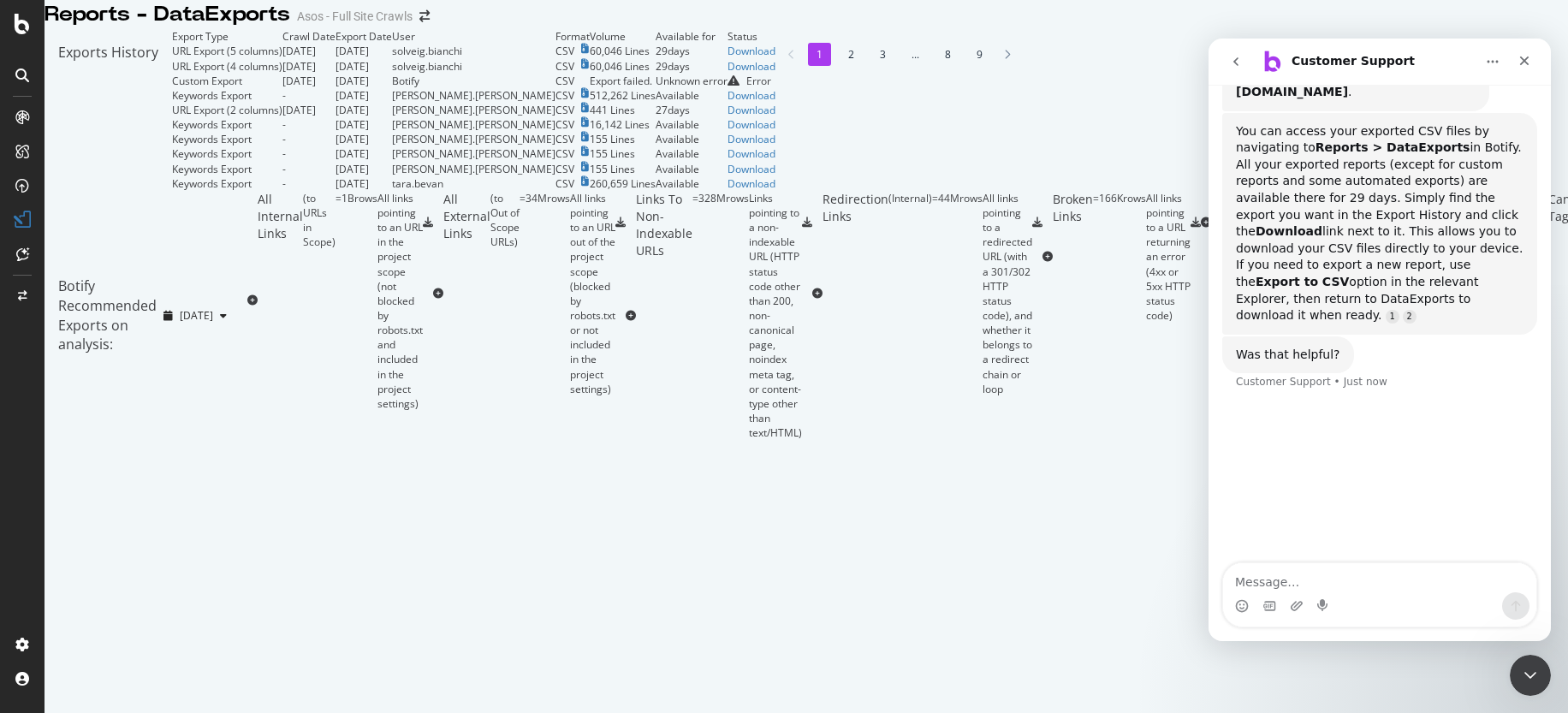
scroll to position [231, 0]
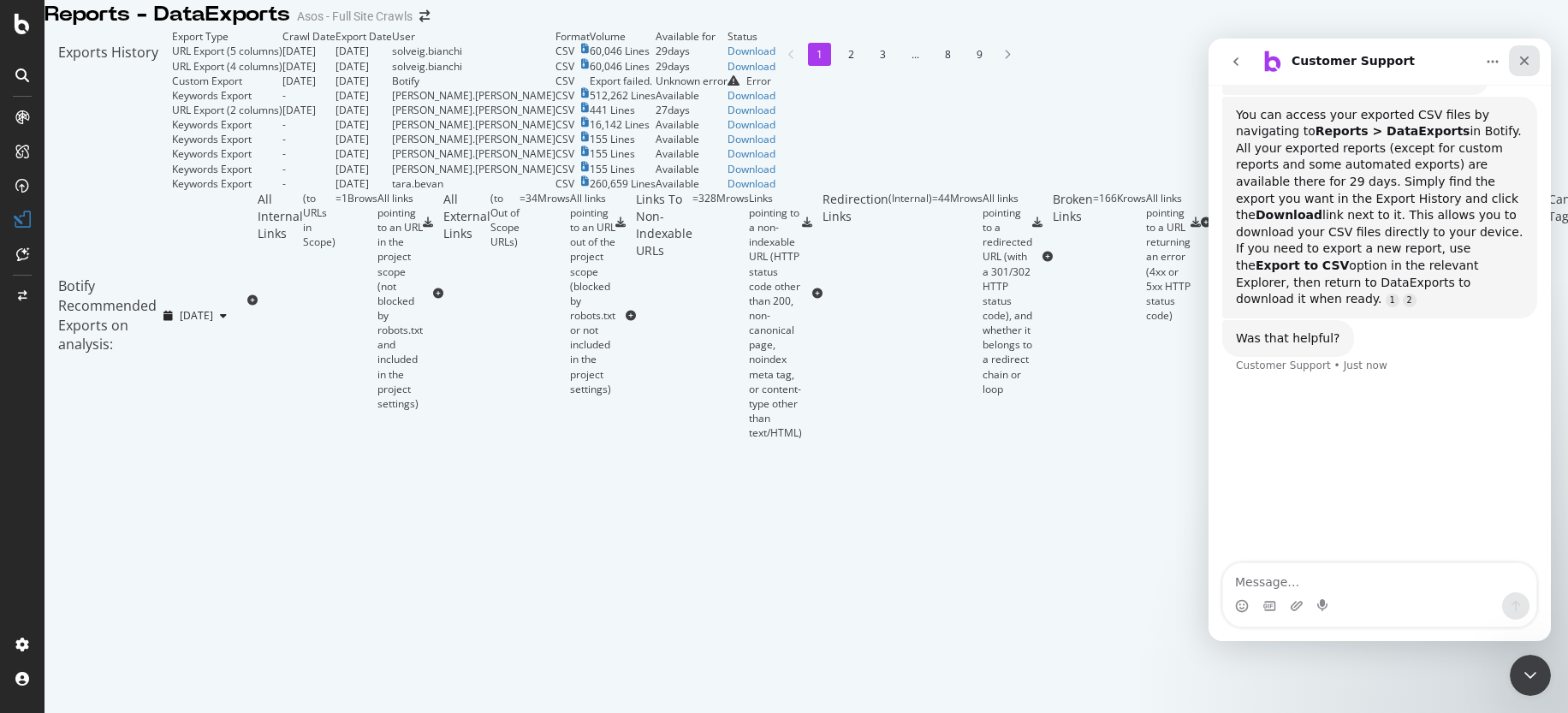
drag, startPoint x: 1526, startPoint y: 66, endPoint x: 2734, endPoint y: 105, distance: 1208.6
click at [1526, 66] on icon "Close" at bounding box center [1524, 61] width 14 height 14
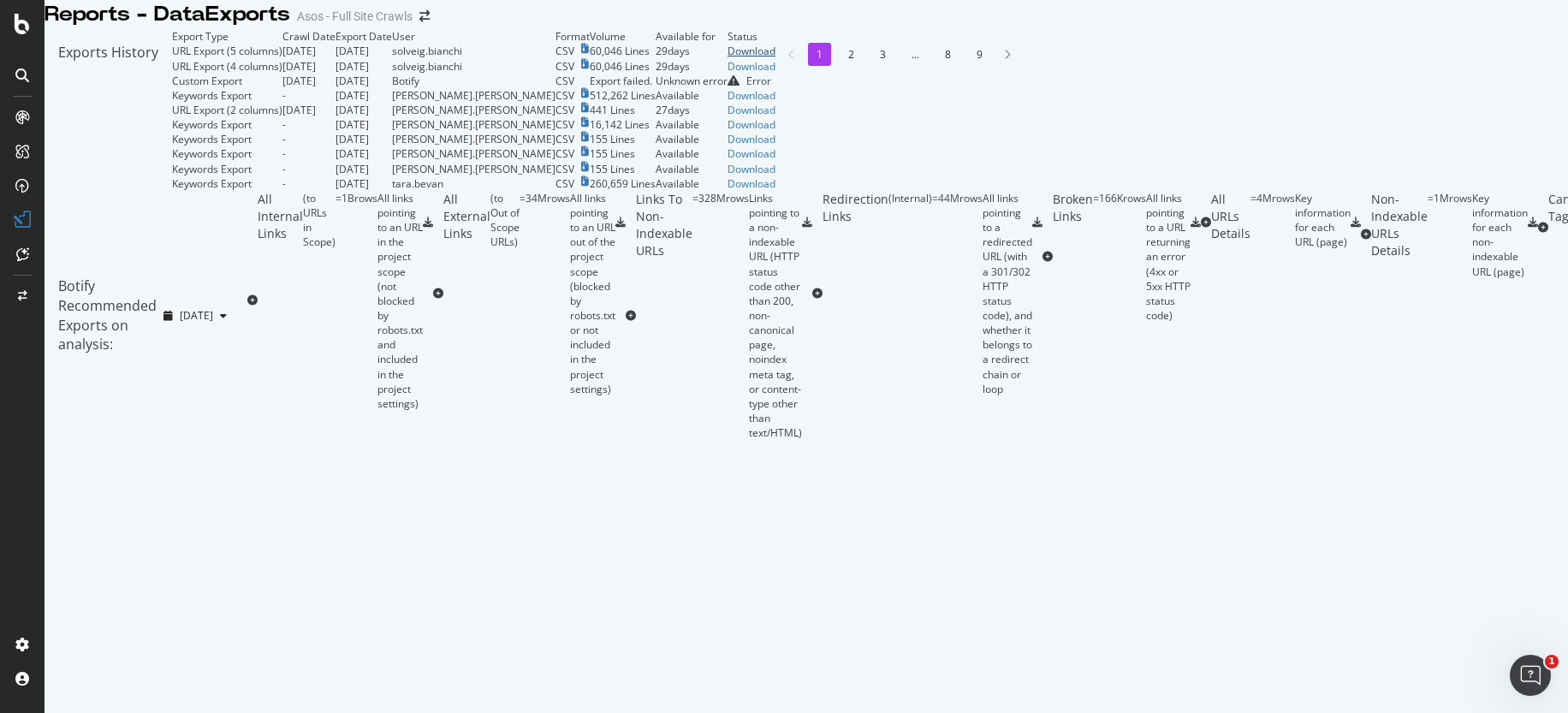
scroll to position [3, 0]
click at [776, 58] on div "Download" at bounding box center [751, 51] width 48 height 15
